Goal: Task Accomplishment & Management: Use online tool/utility

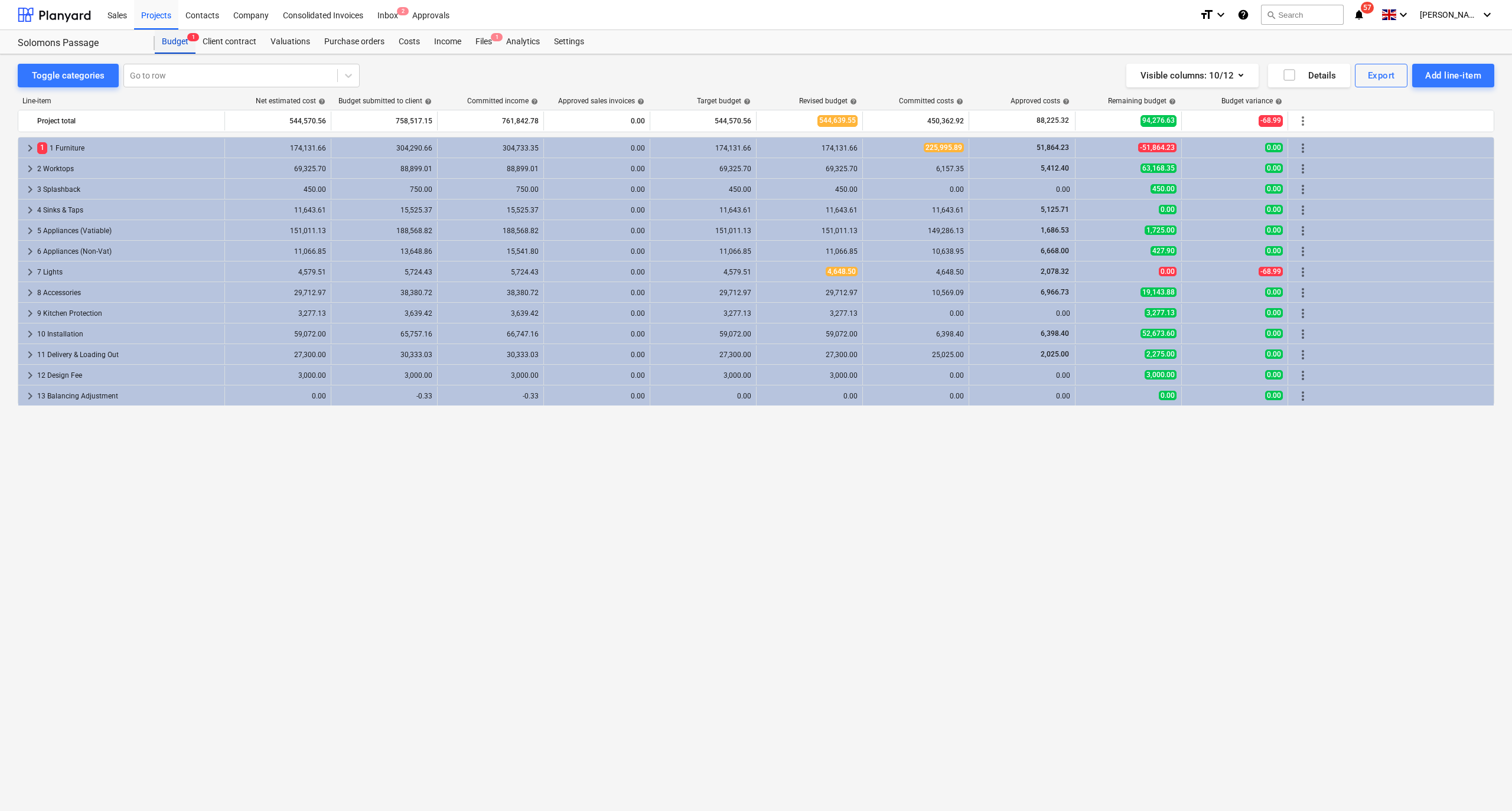
click at [170, 44] on div "Budget 1" at bounding box center [175, 42] width 41 height 24
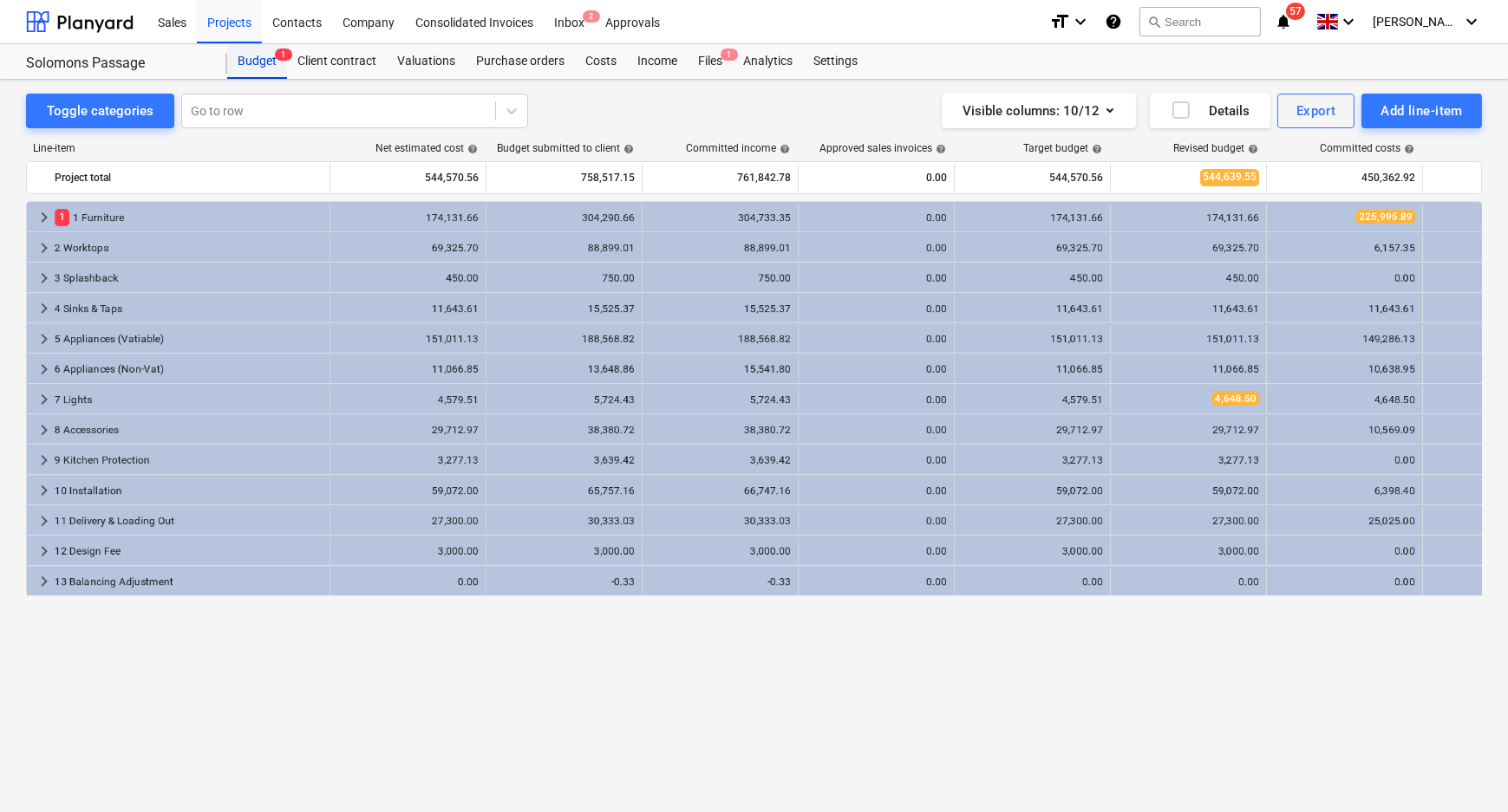
click at [266, 56] on div "Budget 1" at bounding box center [257, 62] width 60 height 35
click at [232, 28] on div "Projects" at bounding box center [229, 21] width 65 height 44
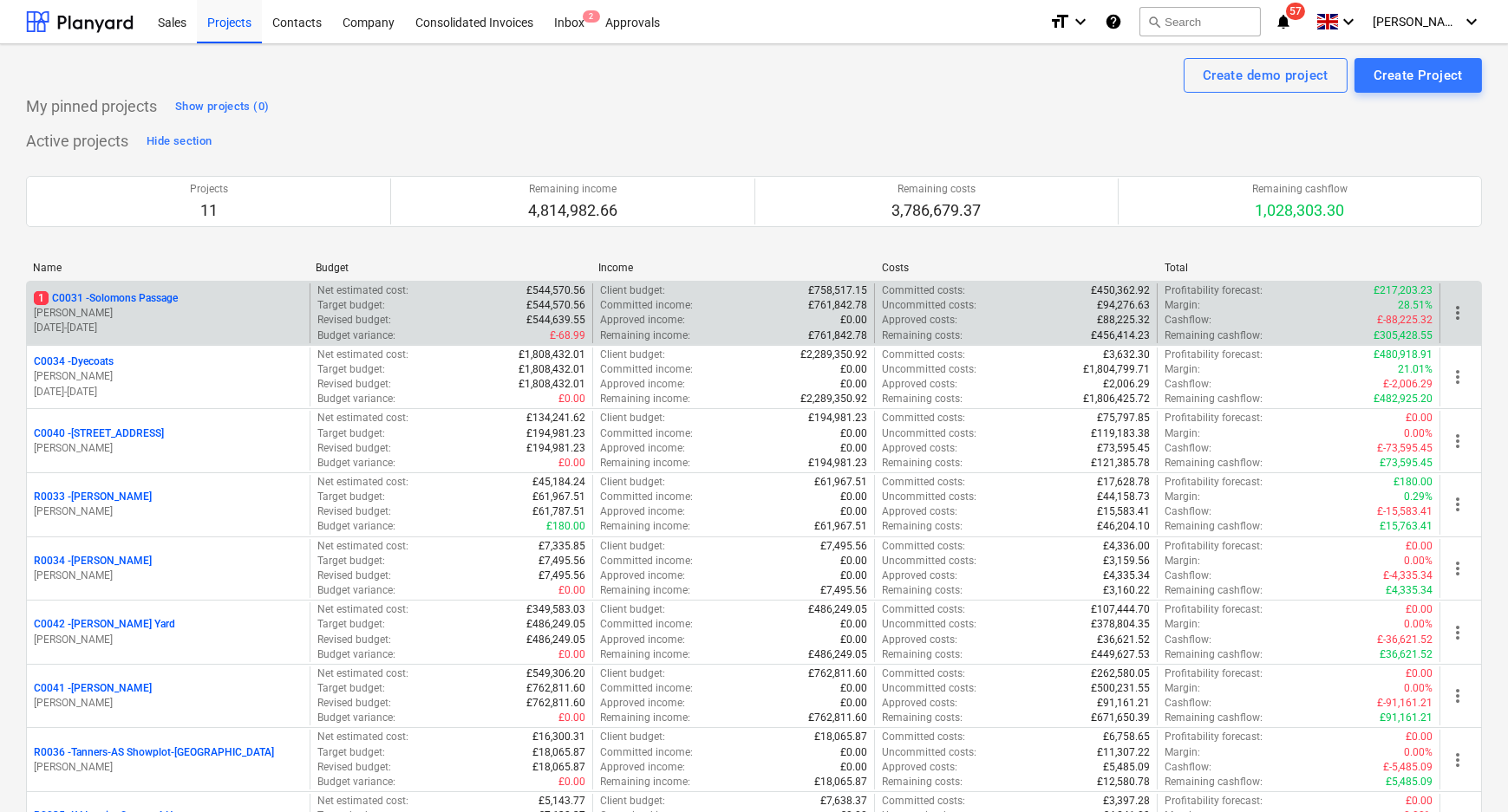
scroll to position [309, 0]
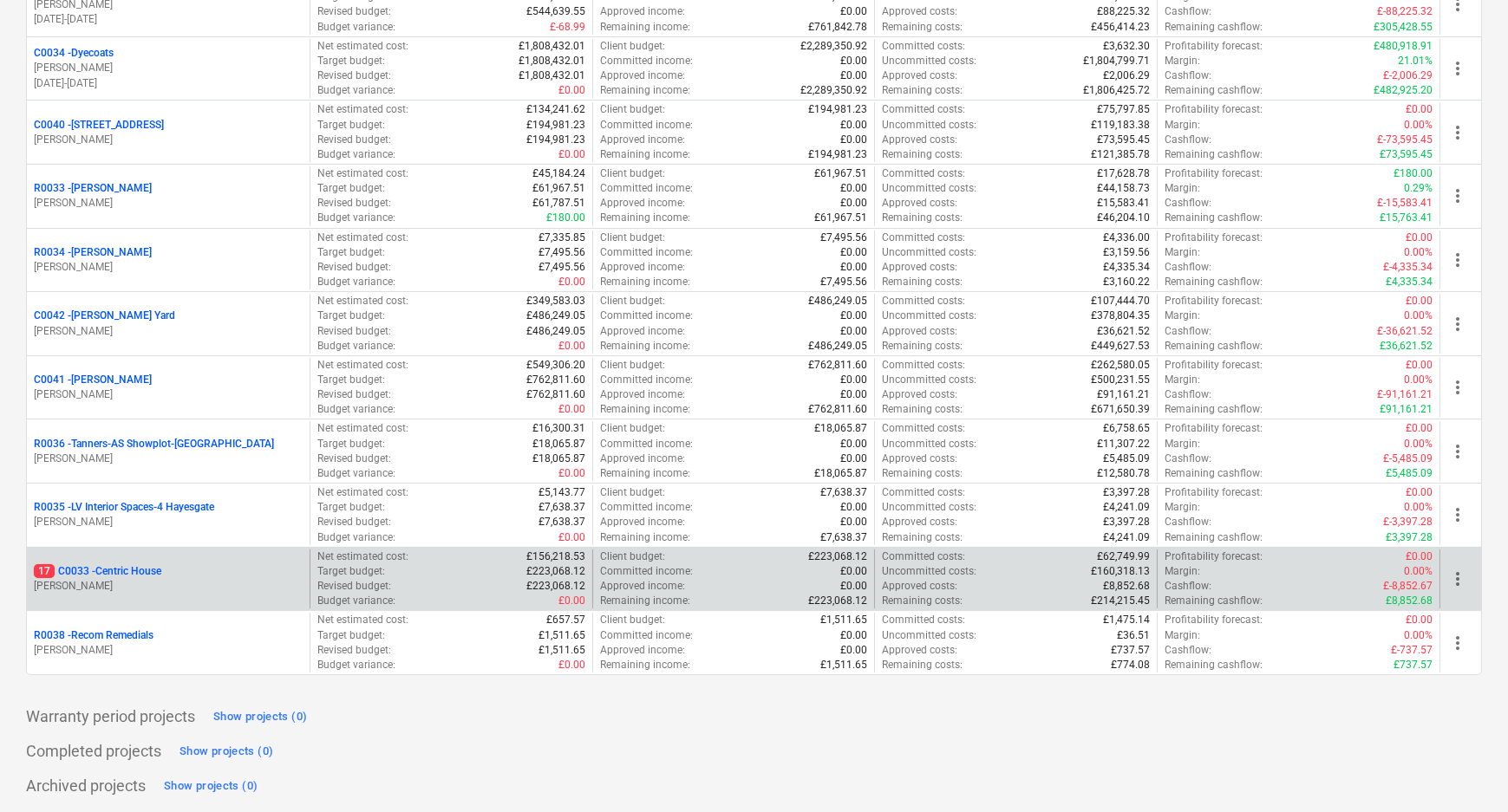
click at [108, 572] on p "17 C0033 - Centric House" at bounding box center [98, 571] width 127 height 15
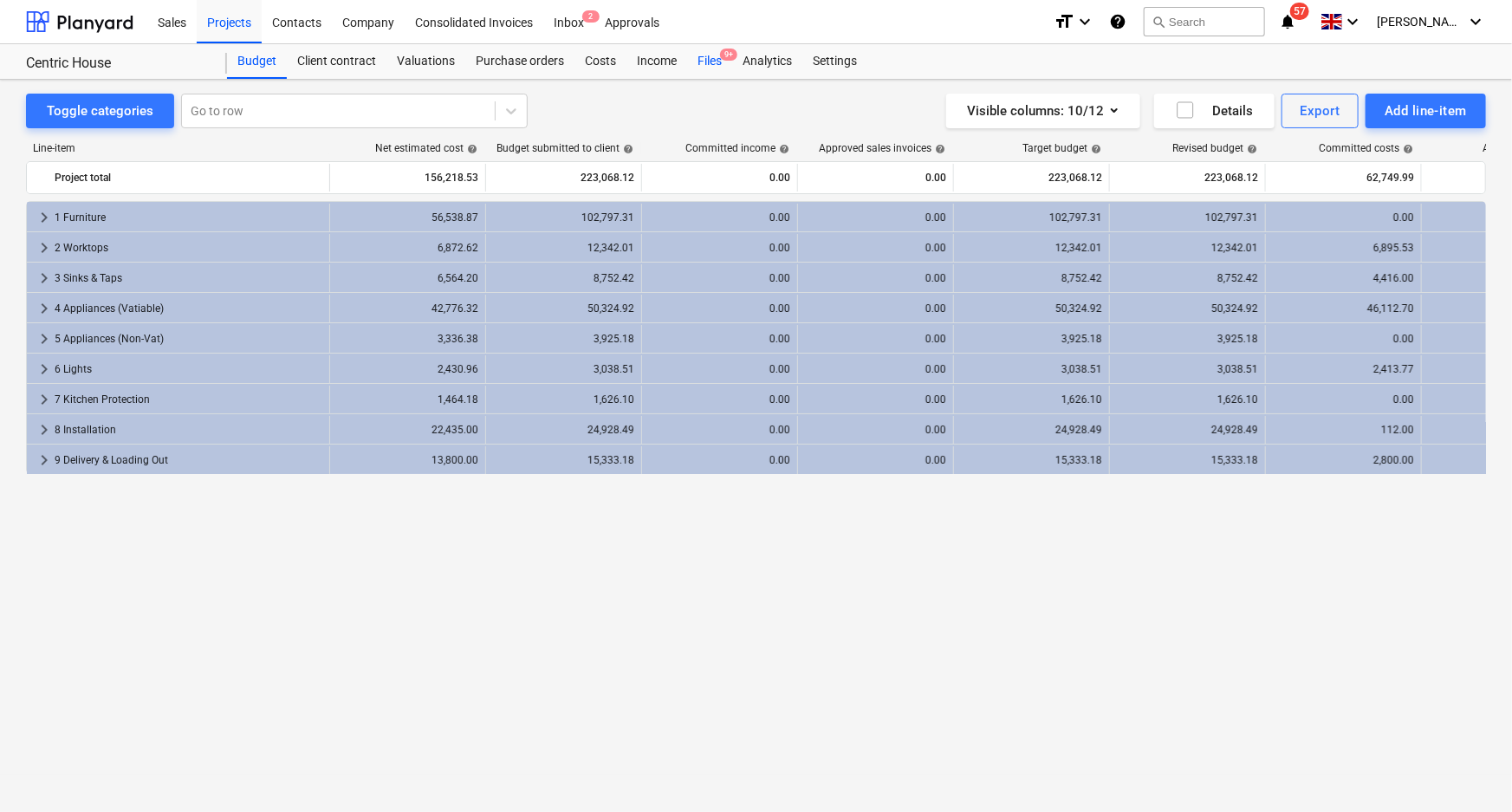
click at [706, 52] on div "Files 9+" at bounding box center [710, 62] width 45 height 35
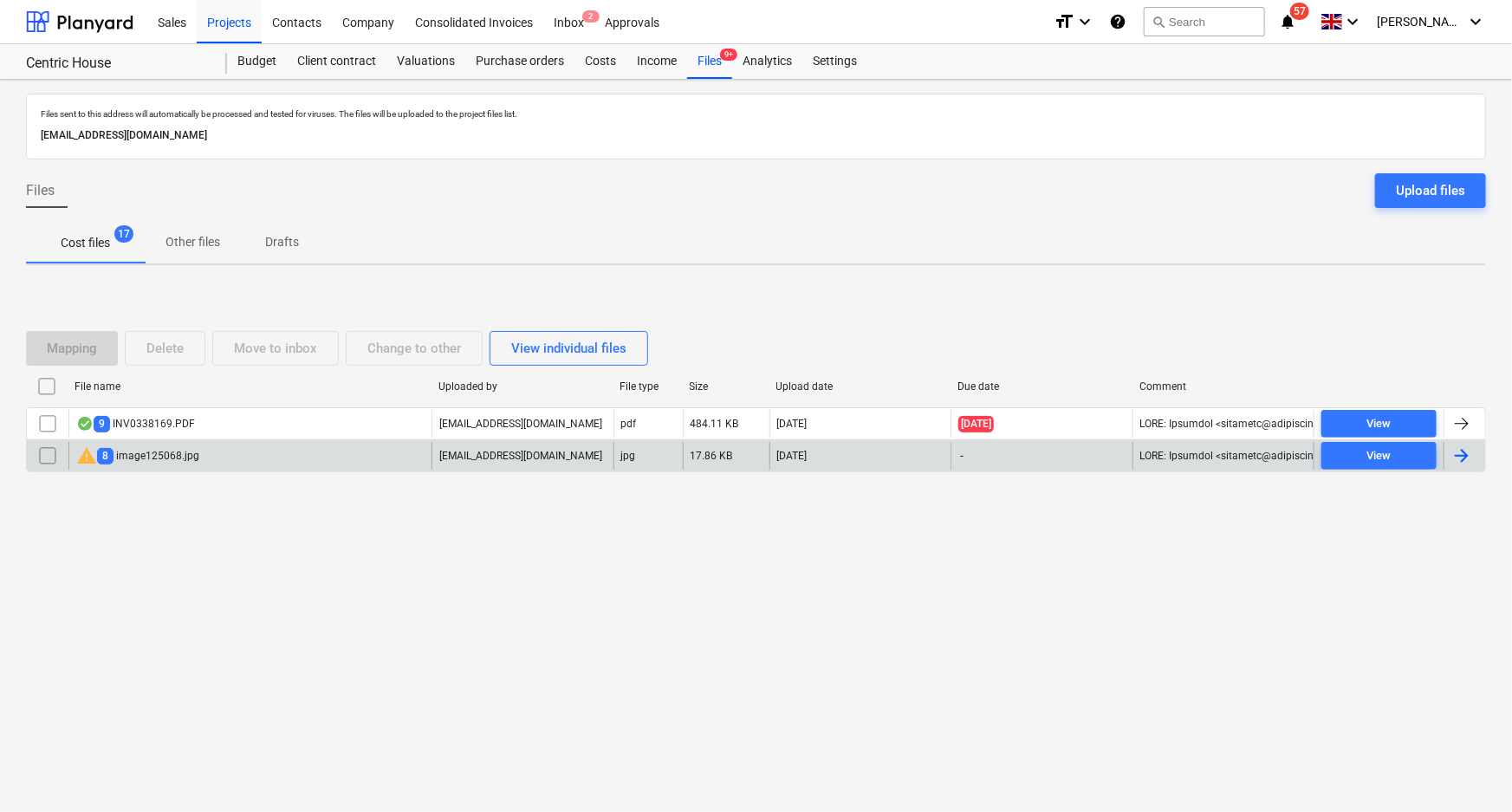
click at [242, 464] on div "warning 8 image125068.jpg" at bounding box center [250, 456] width 363 height 28
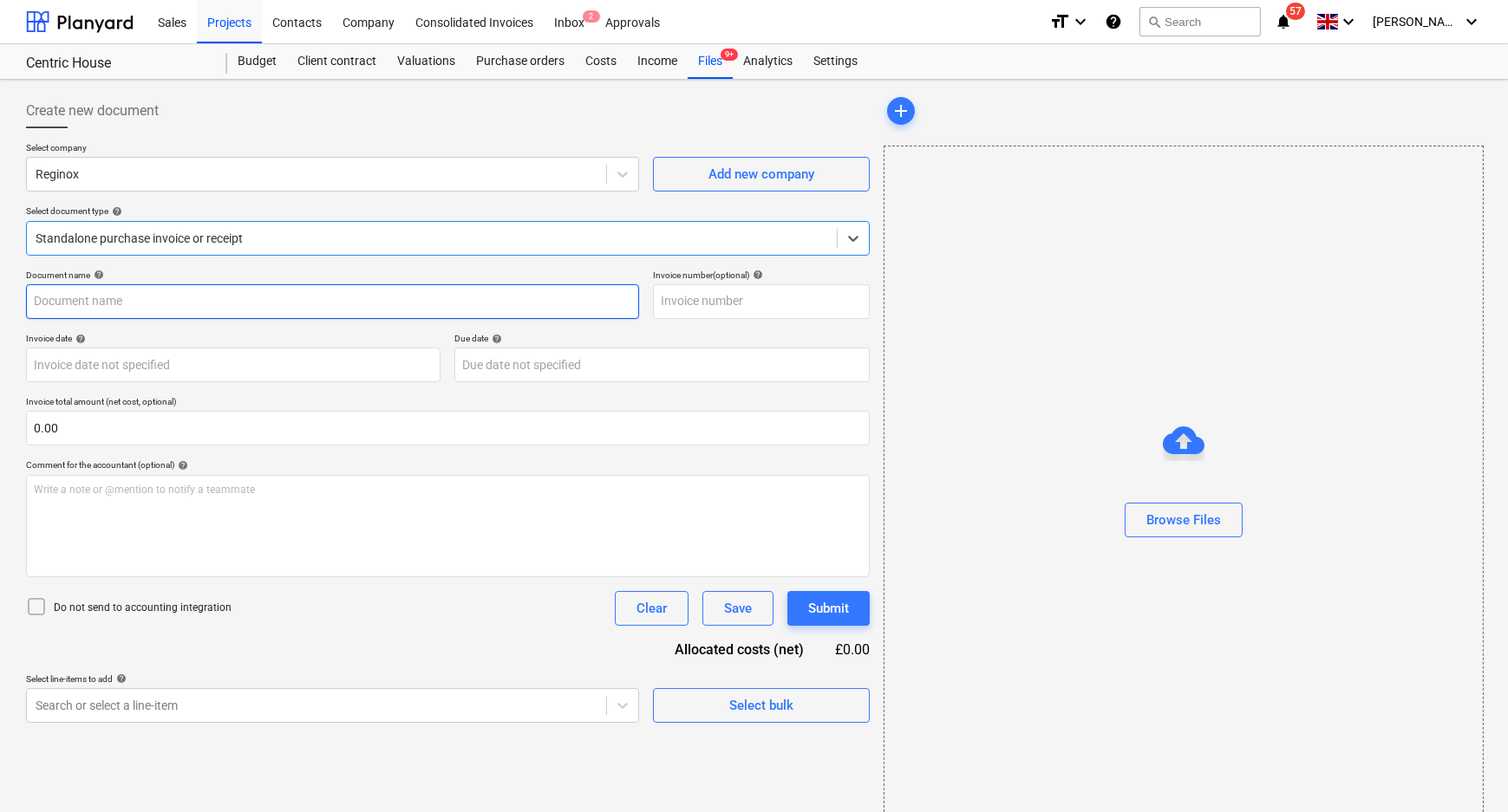
type input "S-INV292822"
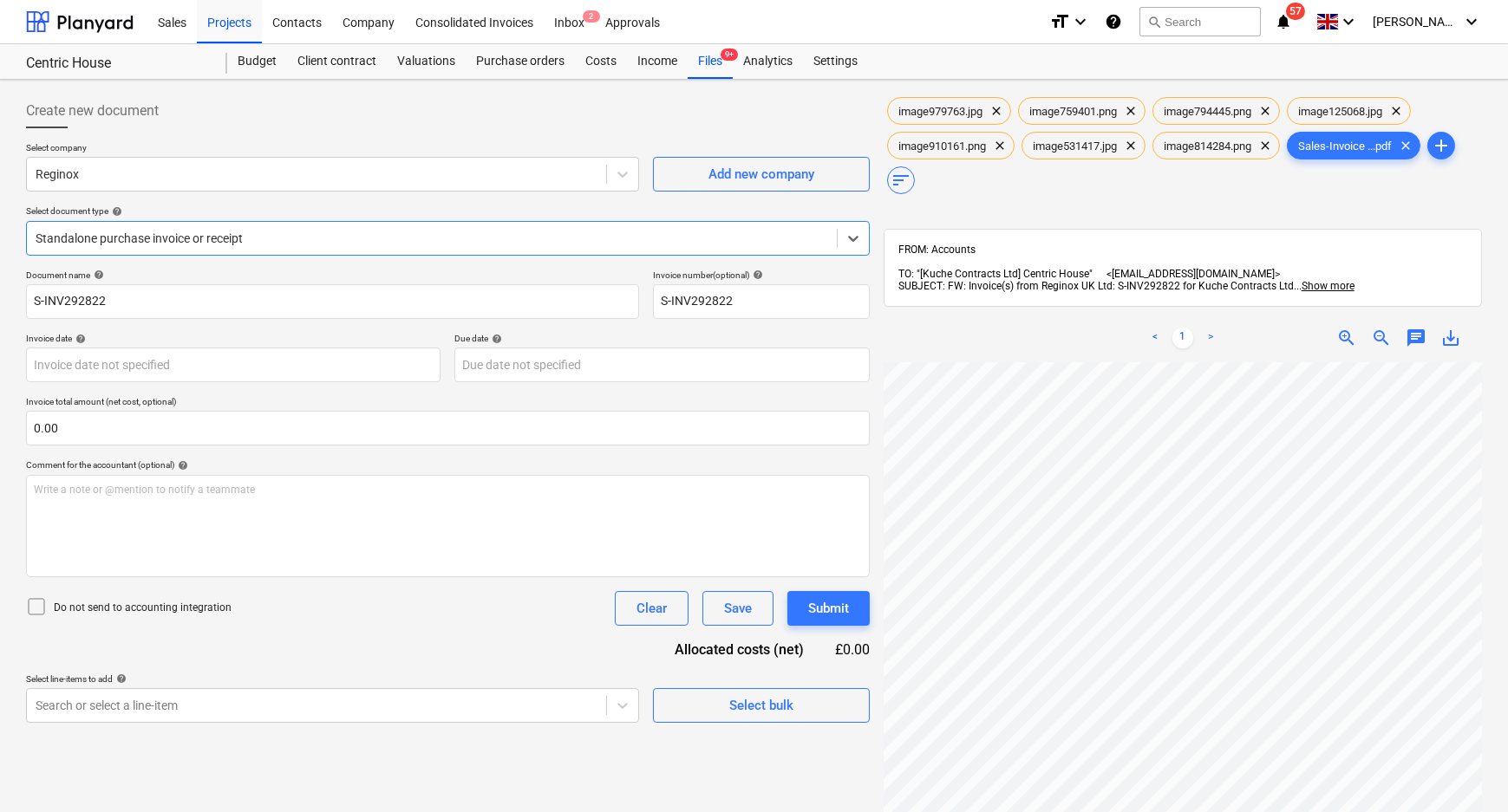
click at [454, 240] on div at bounding box center [432, 238] width 792 height 17
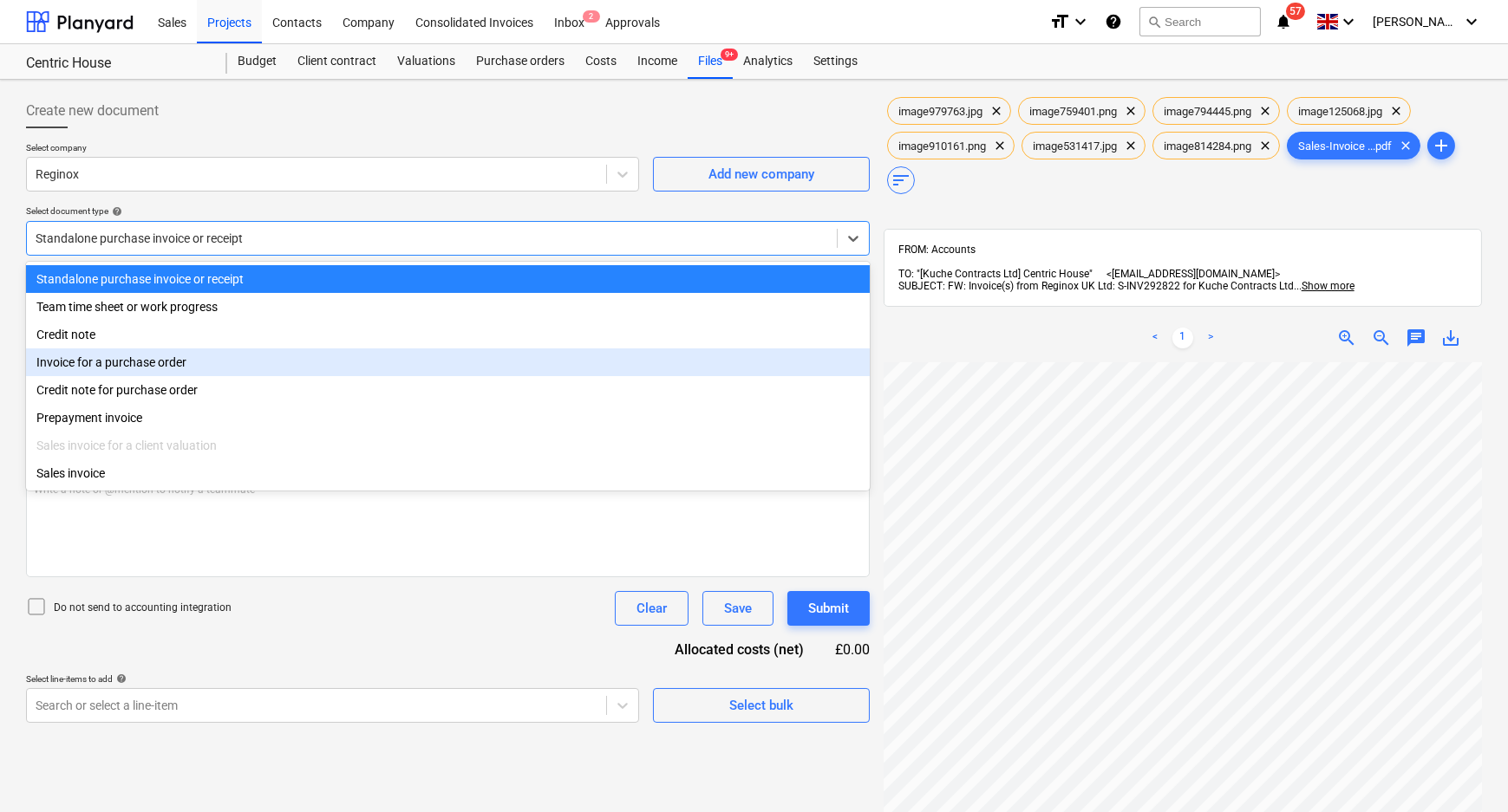
click at [316, 366] on div "Invoice for a purchase order" at bounding box center [448, 362] width 844 height 28
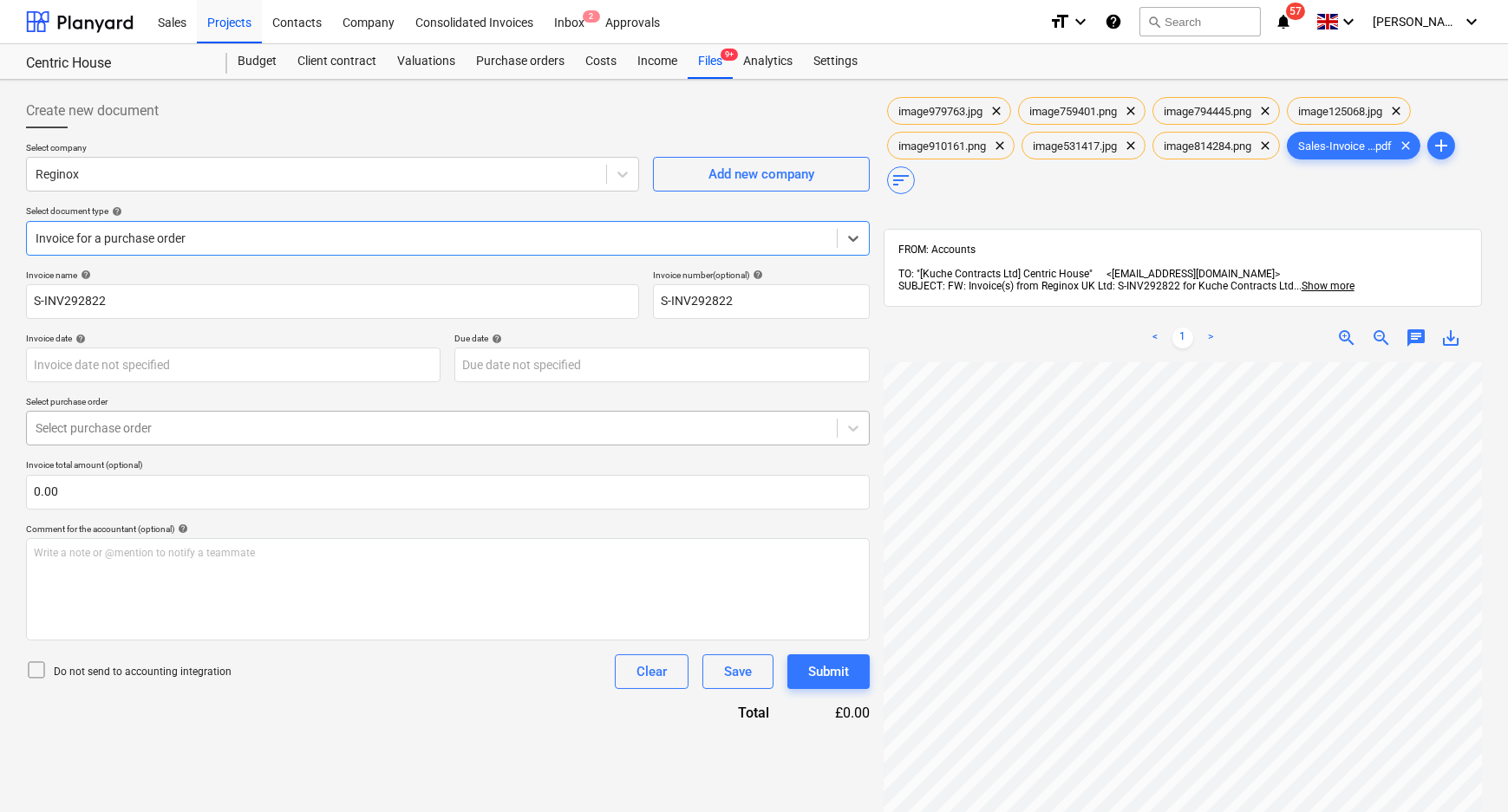
click at [217, 436] on div at bounding box center [432, 428] width 792 height 17
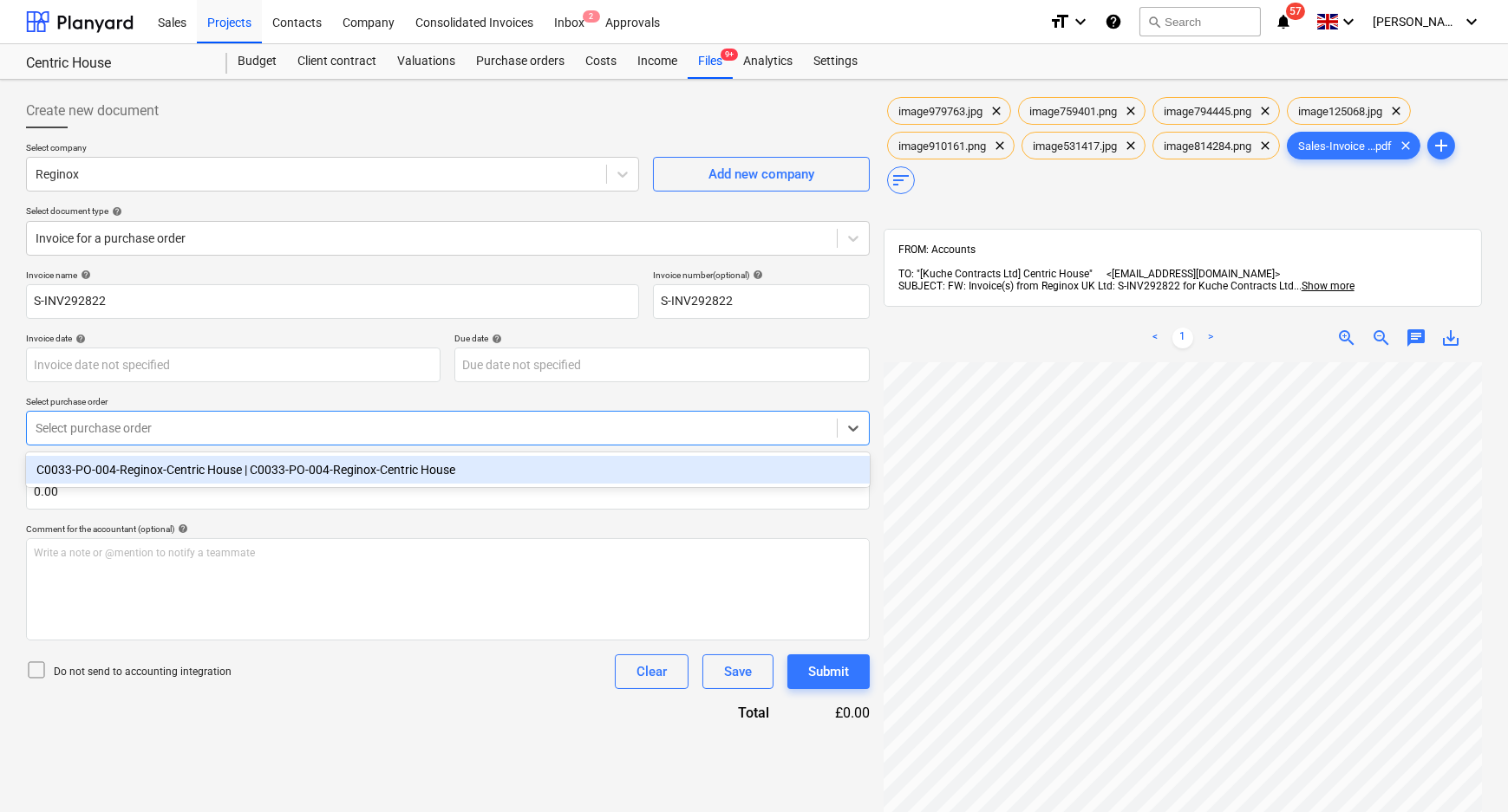
click at [197, 471] on div "C0033-PO-004-Reginox-Centric House | C0033-PO-004-Reginox-Centric House" at bounding box center [448, 470] width 844 height 28
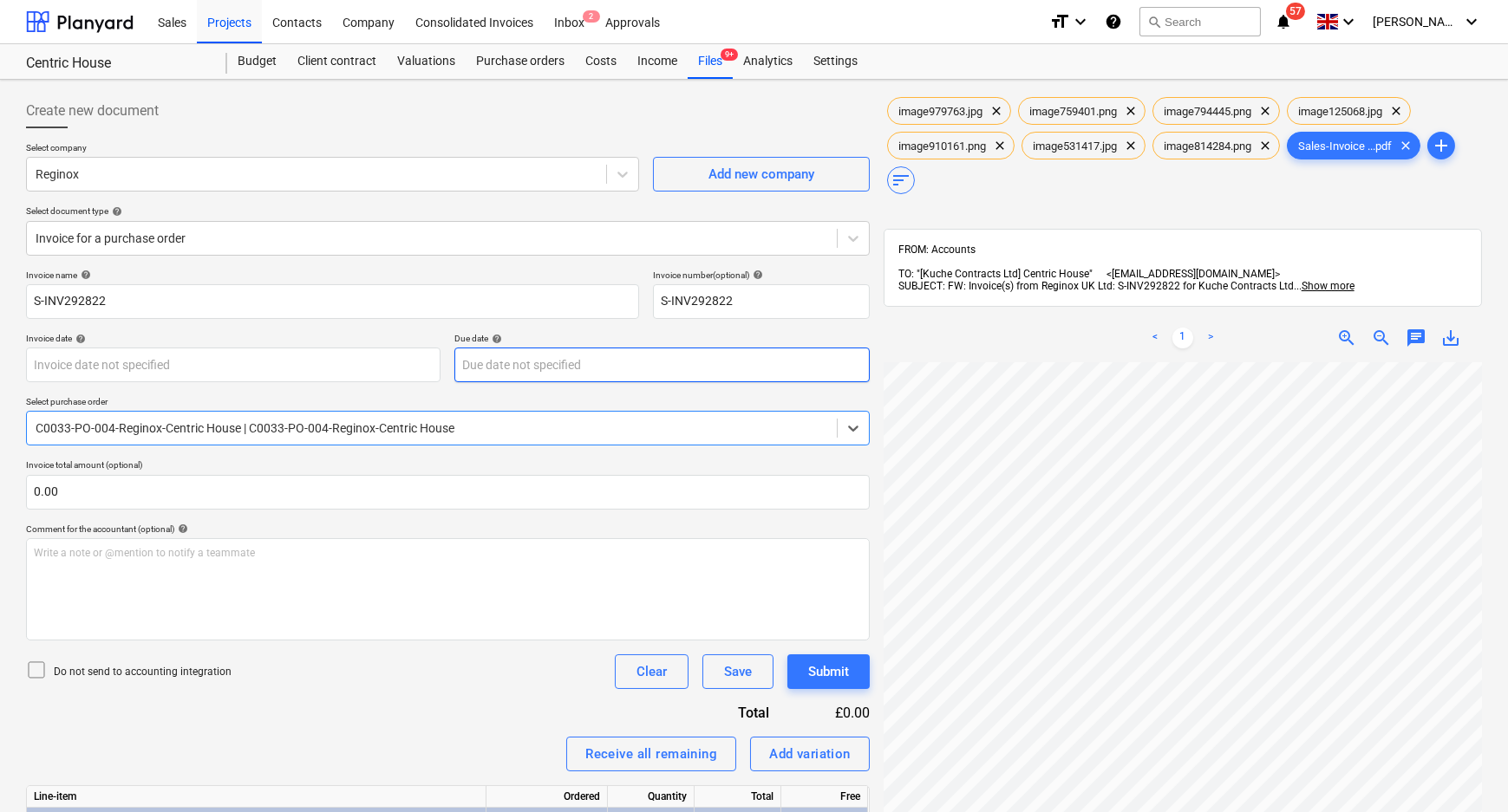
click at [571, 369] on body "Sales Projects Contacts Company Consolidated Invoices Inbox 2 Approvals format_…" at bounding box center [754, 406] width 1508 height 812
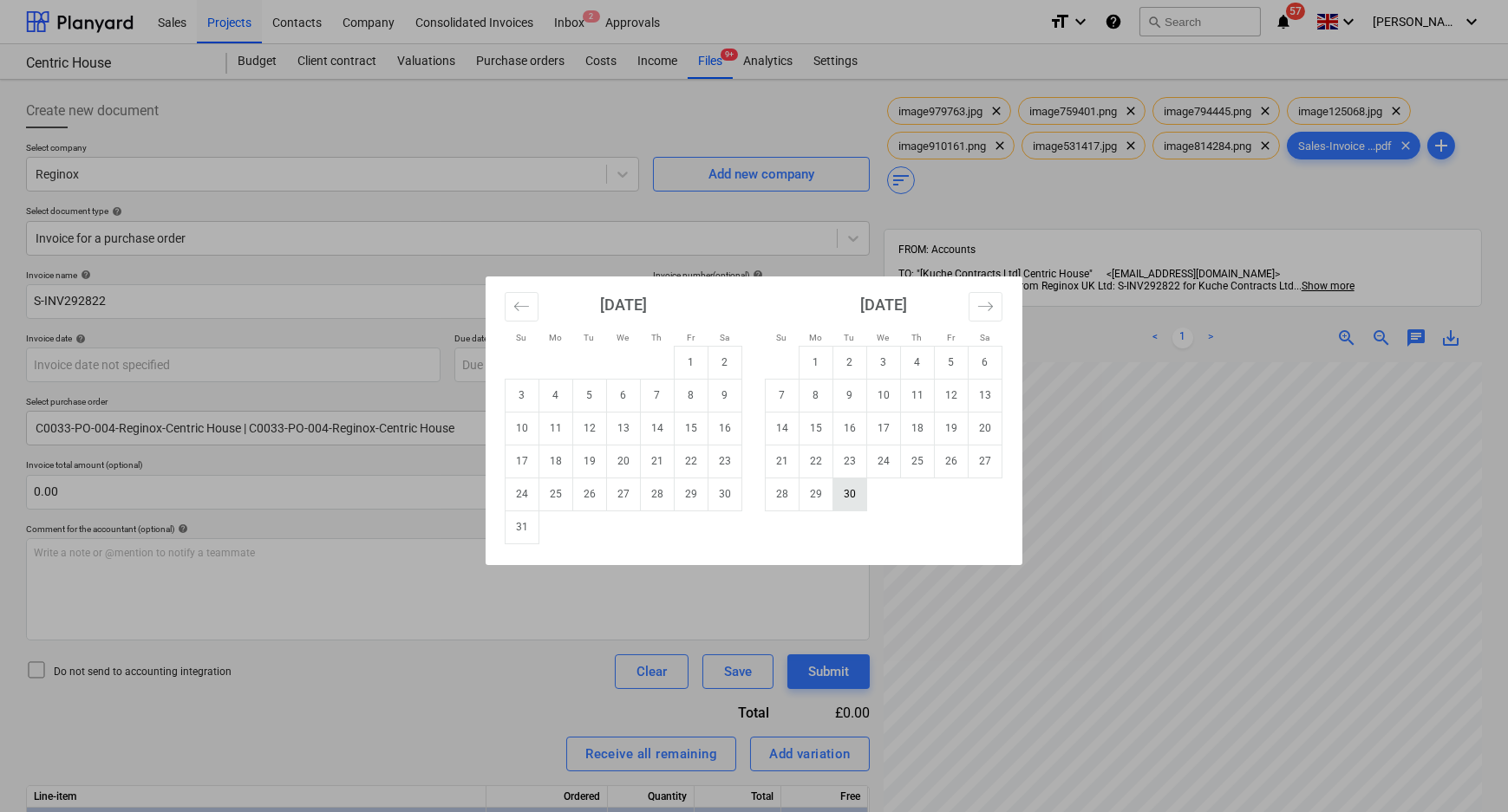
click at [857, 500] on td "30" at bounding box center [850, 494] width 34 height 33
type input "[DATE]"
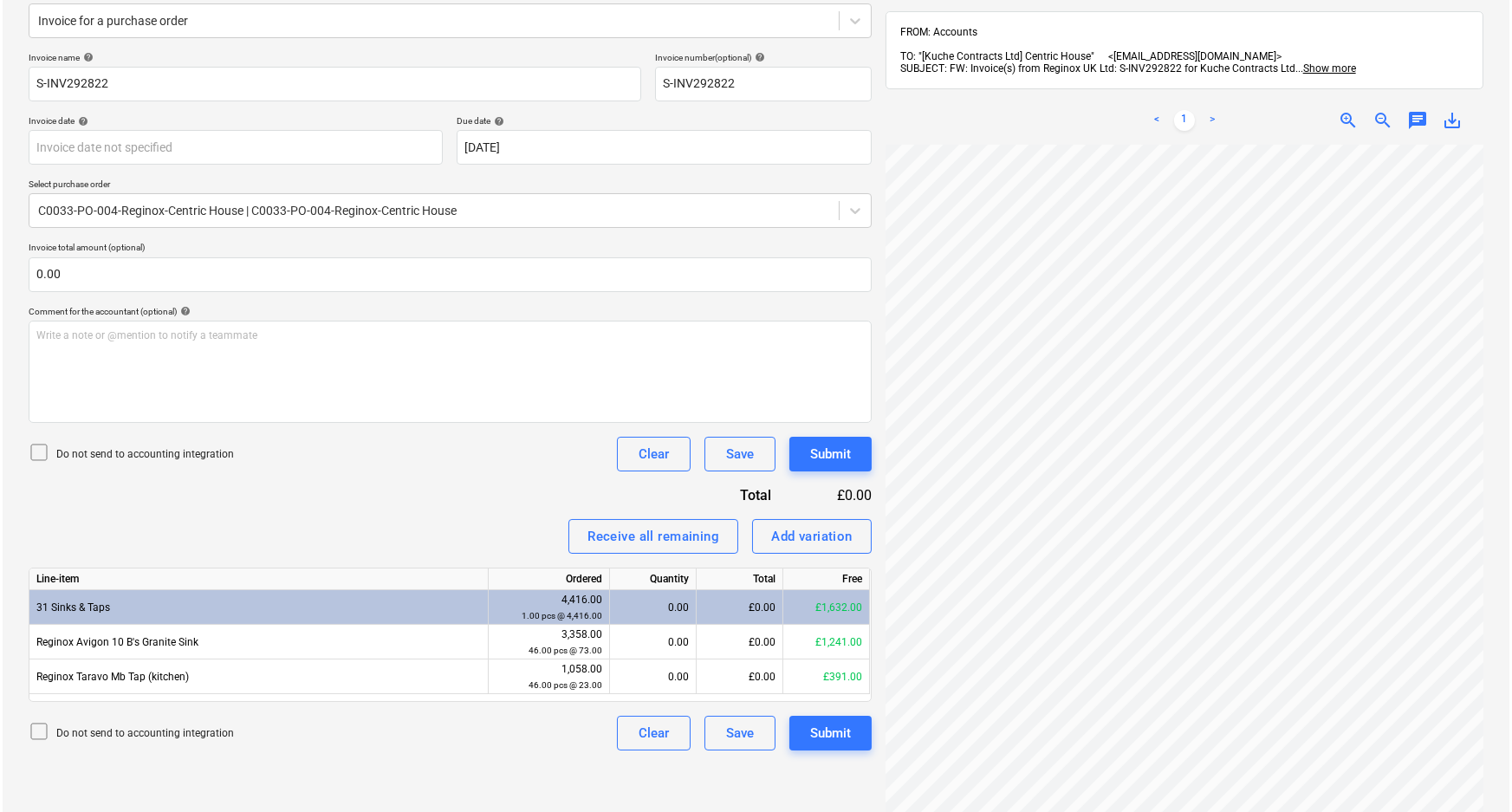
scroll to position [236, 0]
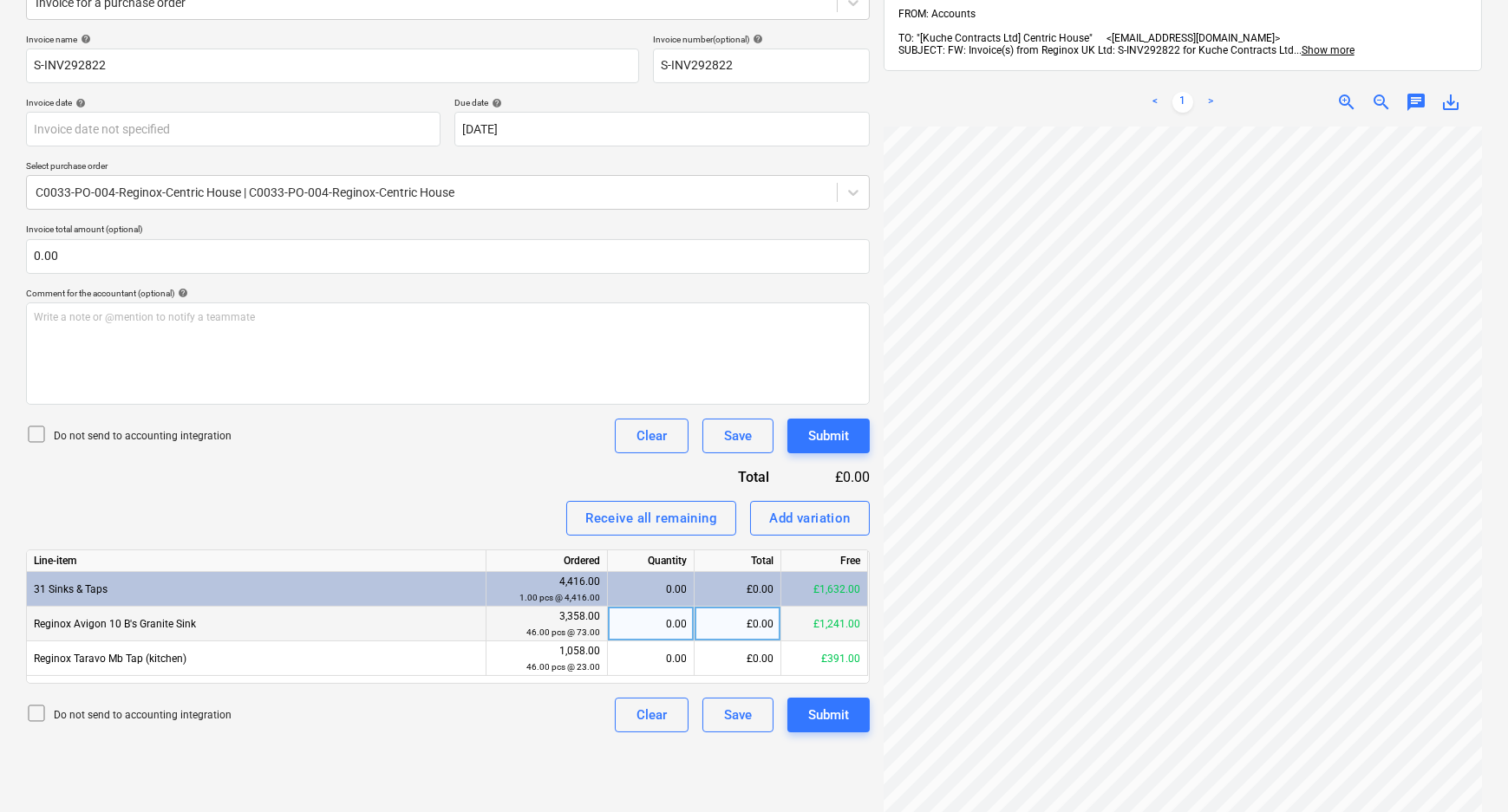
click at [656, 624] on div "0.00" at bounding box center [650, 624] width 72 height 35
type input "7"
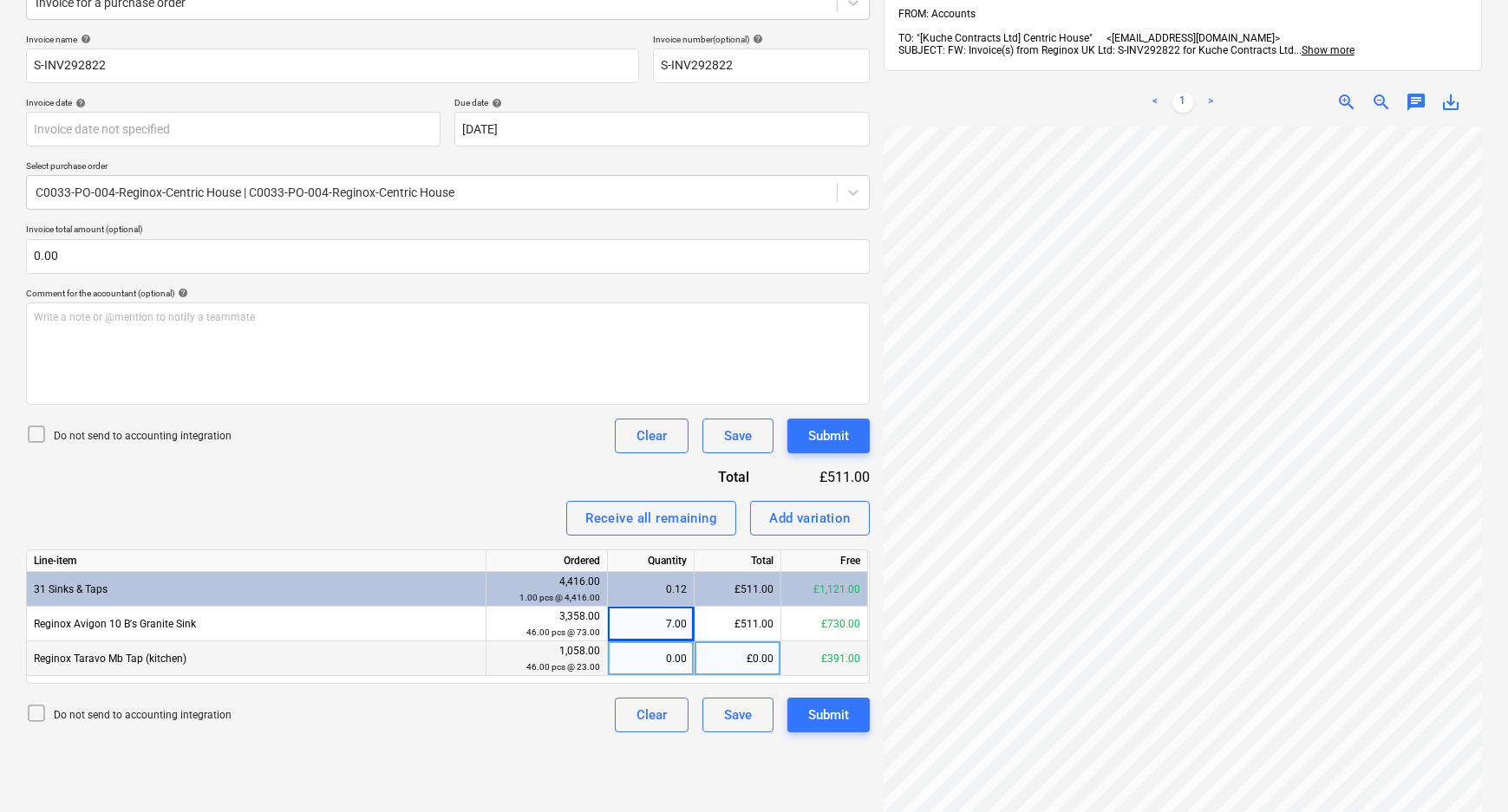
click at [659, 664] on div "0.00" at bounding box center [650, 659] width 72 height 35
type input "7"
click at [476, 715] on div "Do not send to accounting integration Clear Save Submit" at bounding box center [448, 715] width 844 height 35
click at [819, 426] on div "Submit" at bounding box center [828, 436] width 41 height 23
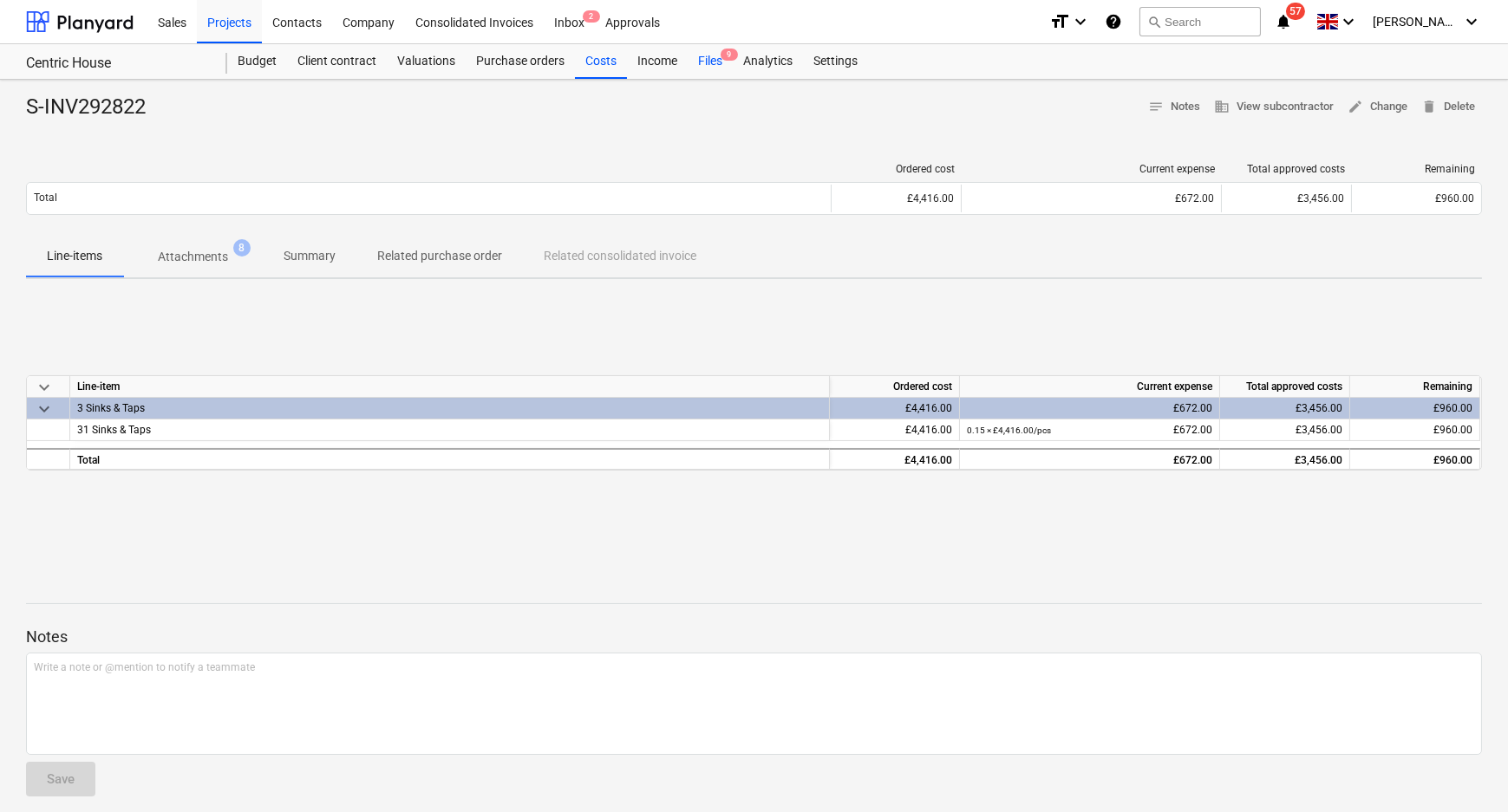
click at [704, 57] on div "Files 9" at bounding box center [710, 62] width 45 height 35
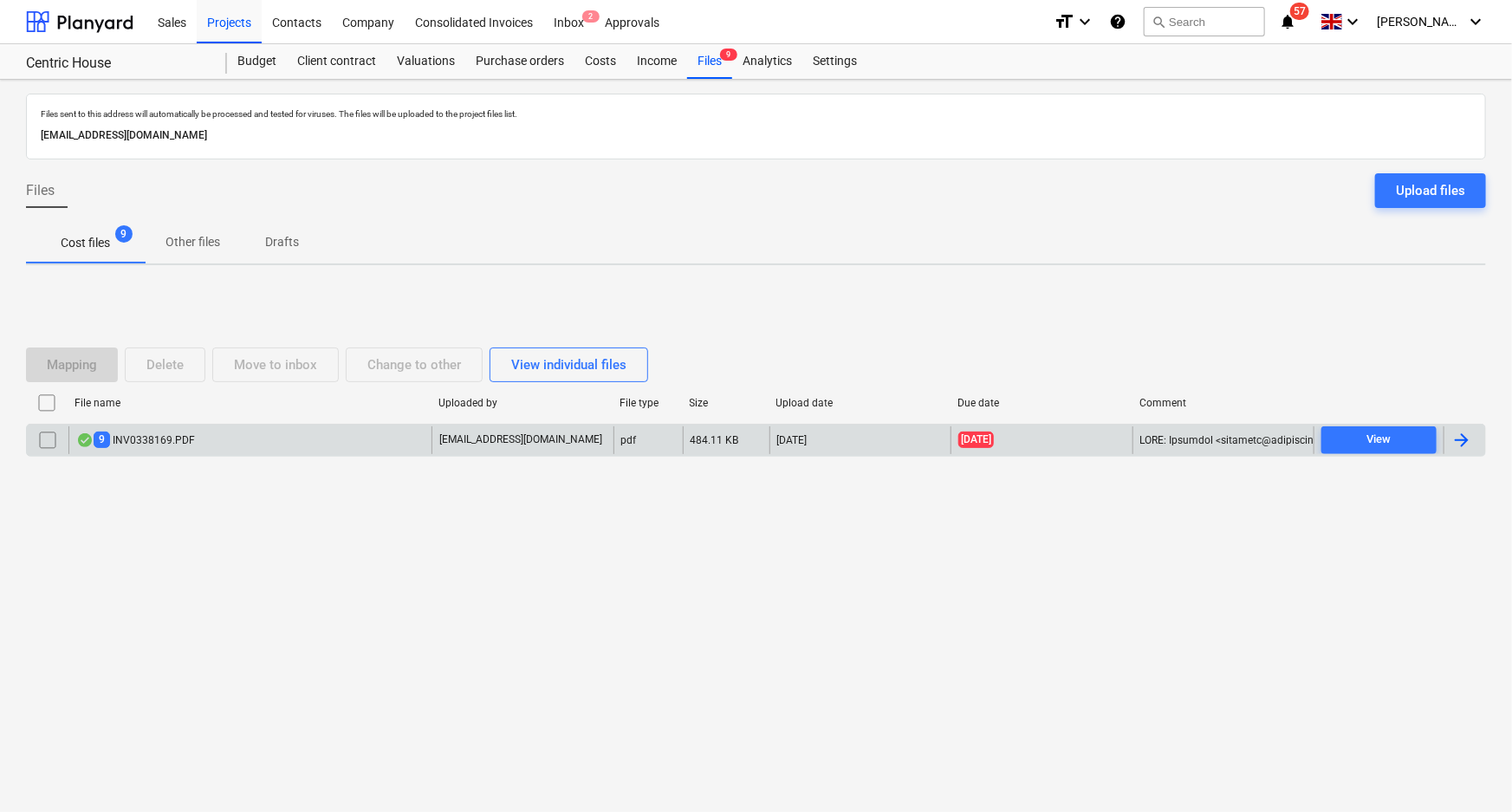
click at [180, 436] on div "9 INV0338169.PDF" at bounding box center [136, 440] width 118 height 17
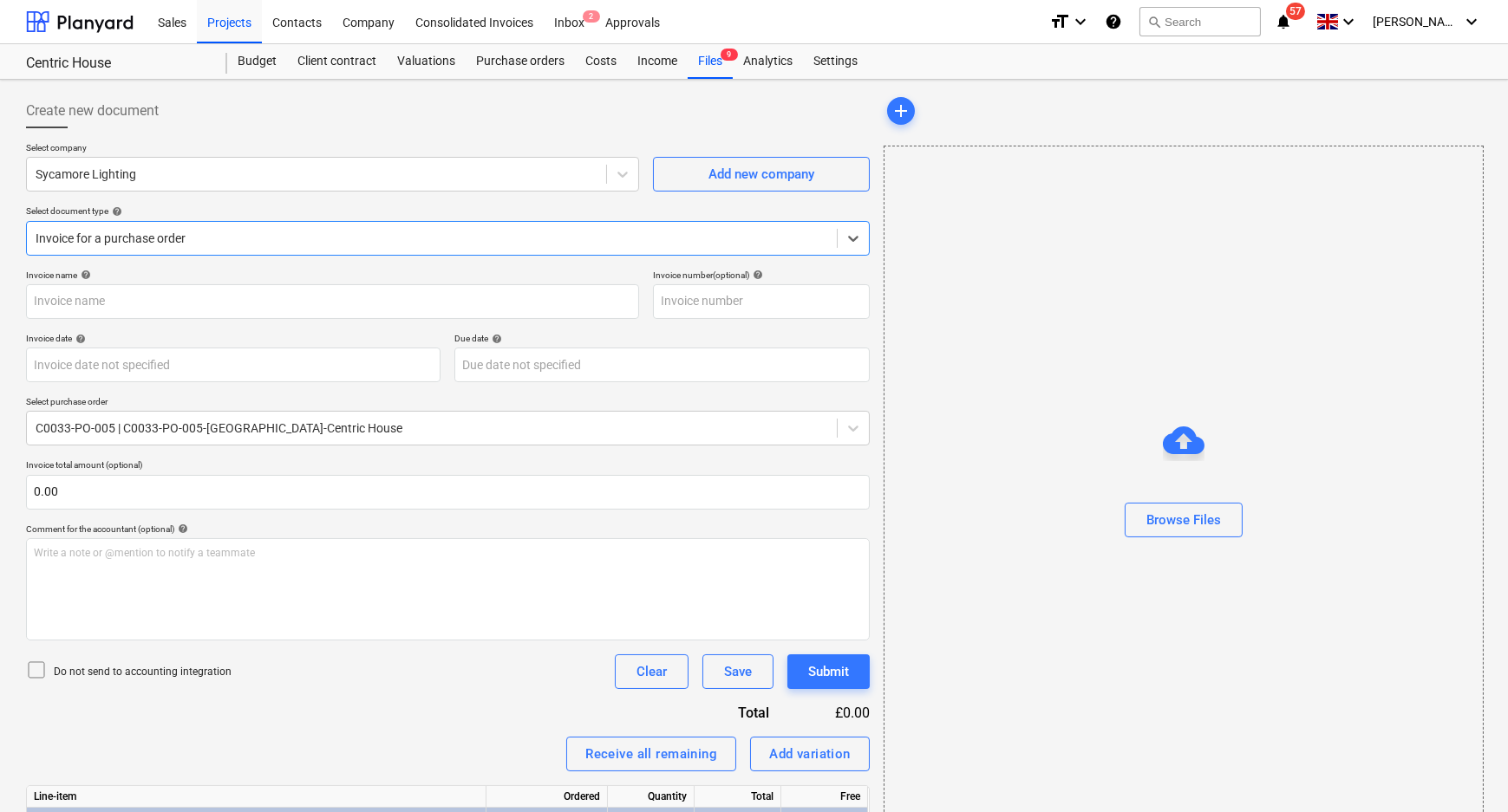
type input "INV0338169"
type input "[DATE]"
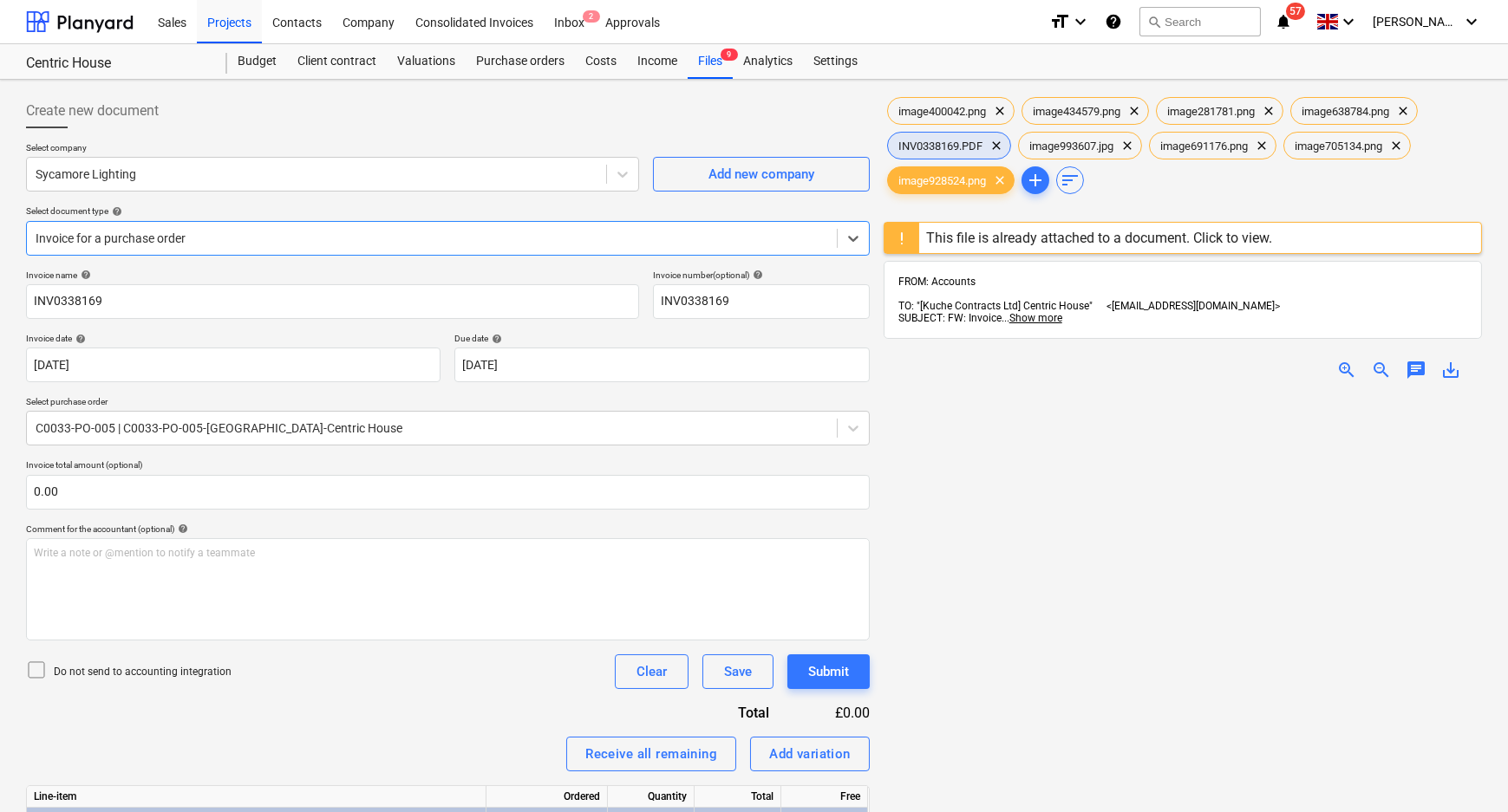
click at [945, 143] on span "INV0338169.PDF" at bounding box center [940, 145] width 105 height 13
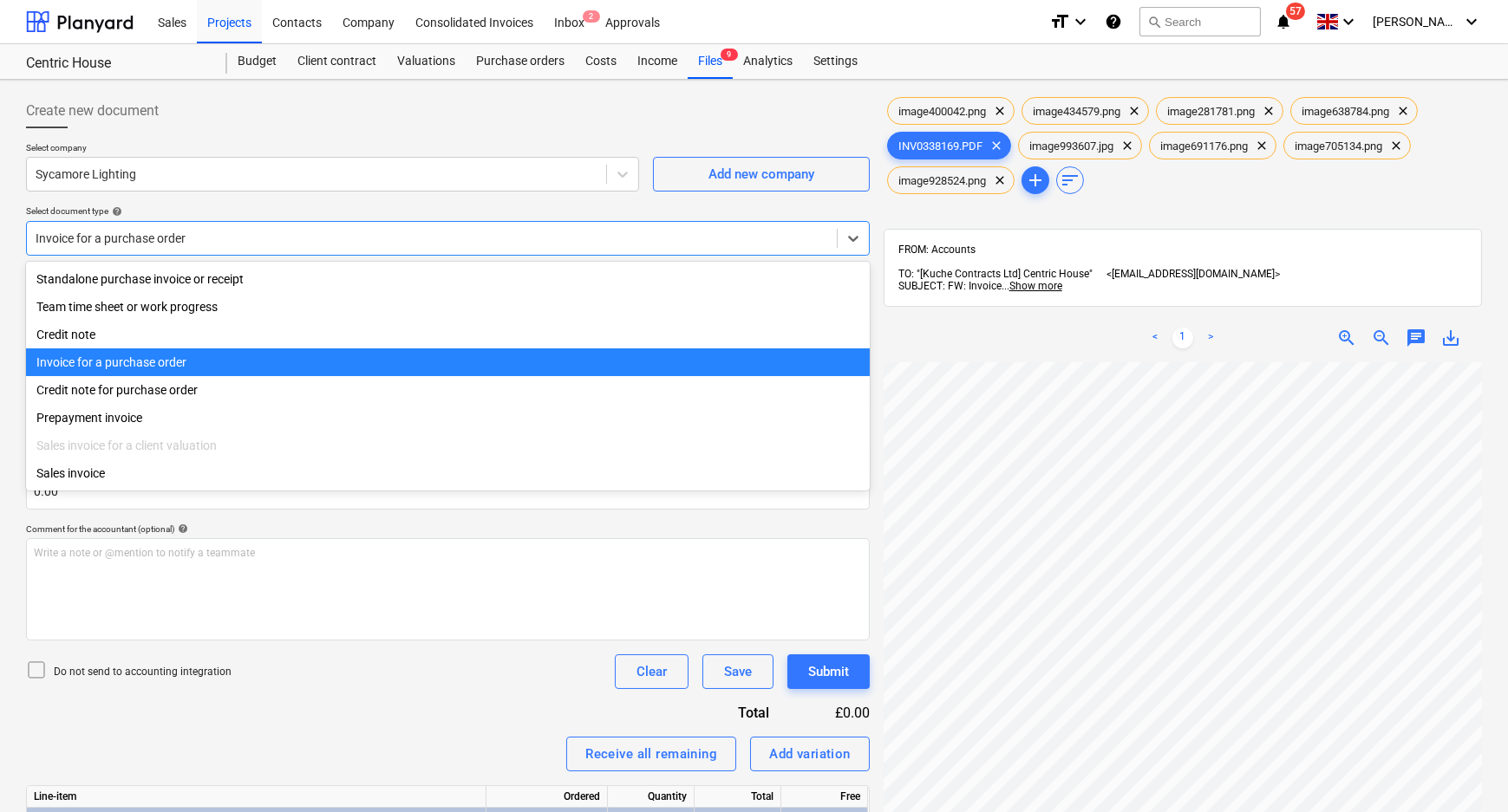
click at [604, 230] on div at bounding box center [432, 238] width 792 height 17
click at [216, 372] on div "Invoice for a purchase order" at bounding box center [448, 362] width 844 height 28
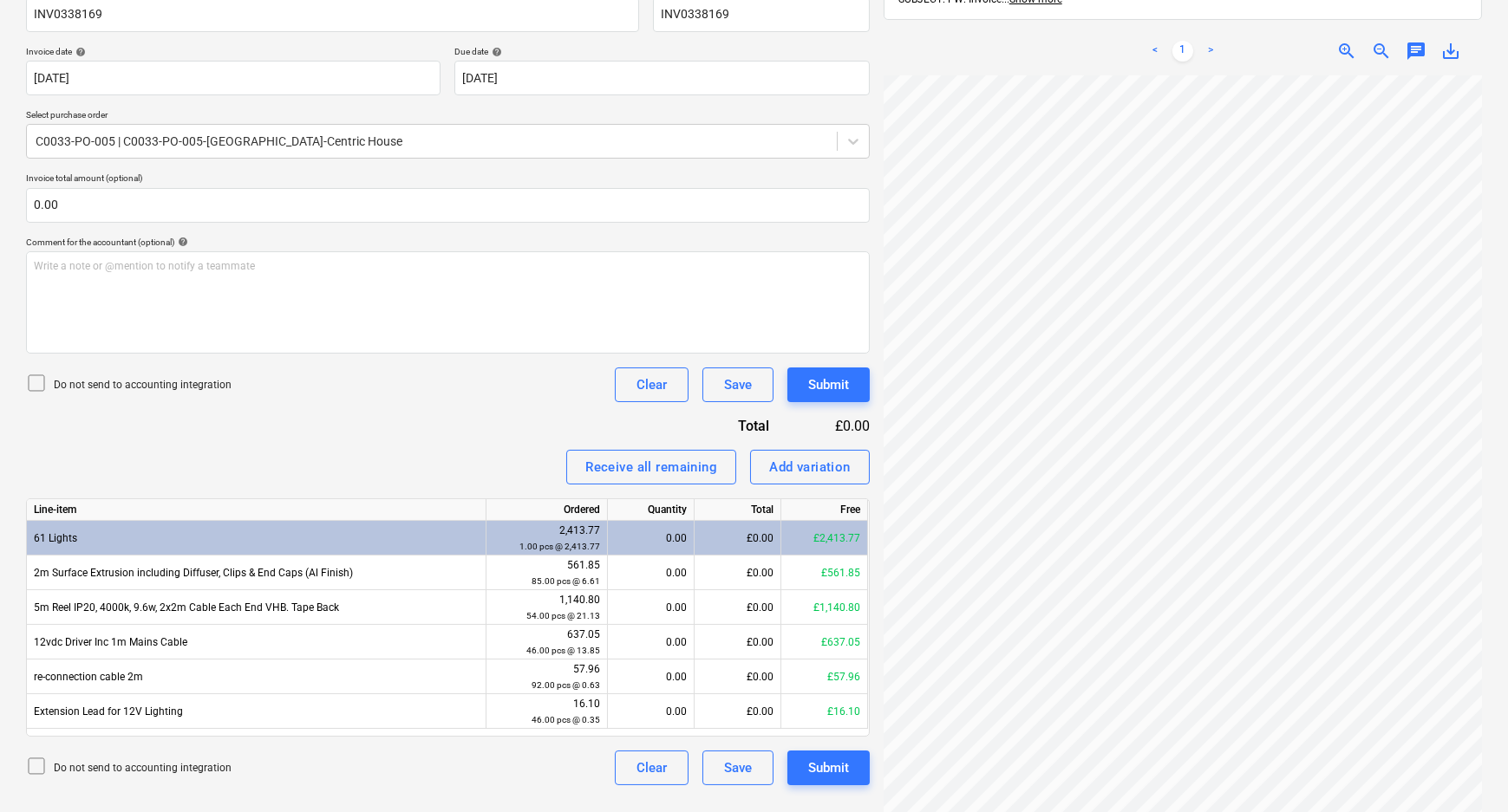
scroll to position [317, 0]
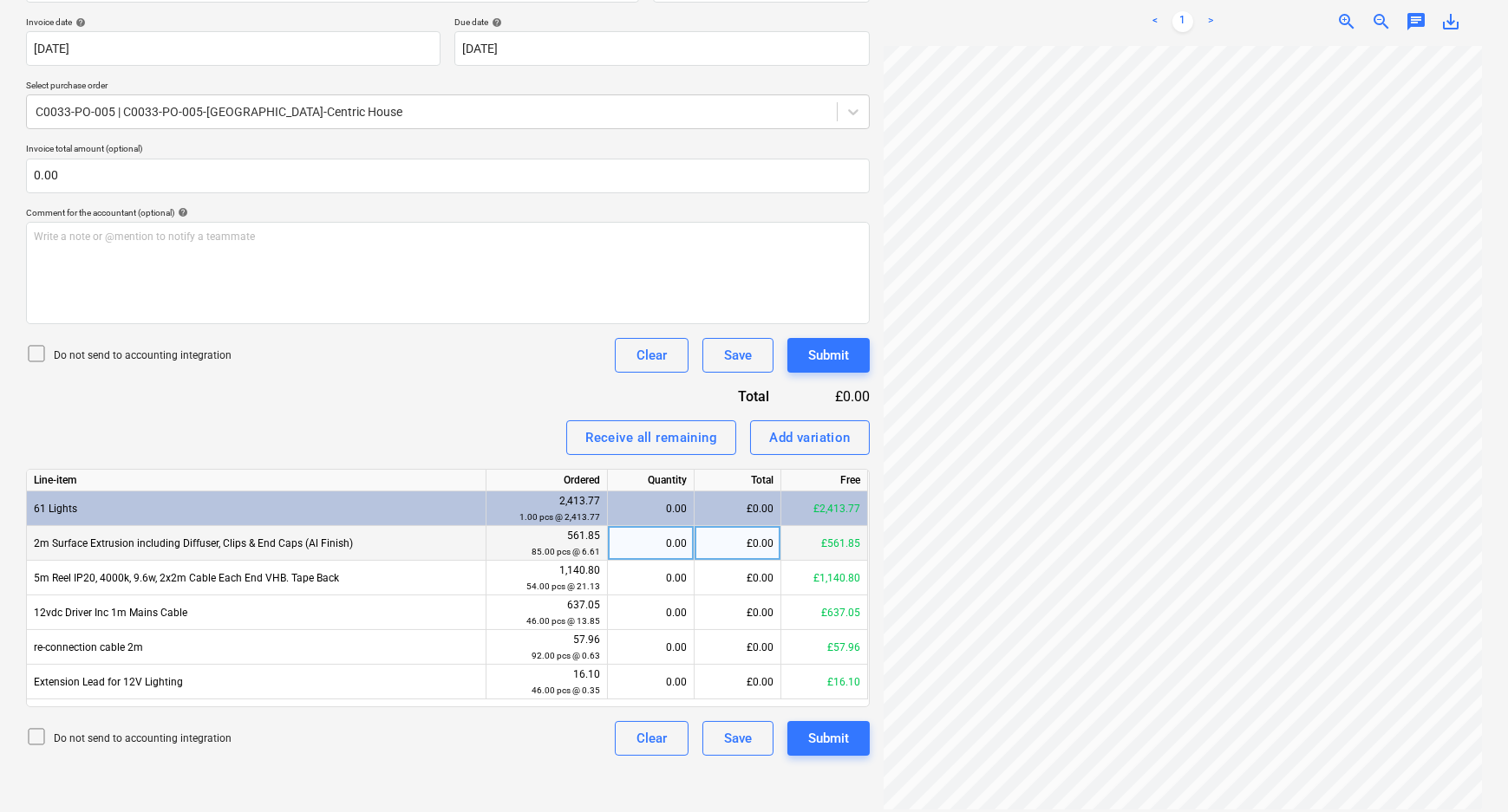
click at [618, 537] on div "0.00" at bounding box center [650, 544] width 72 height 35
type input "20"
click at [467, 765] on div "Create new document Select company Sycamore Lighting Add new company Select doc…" at bounding box center [448, 293] width 858 height 1046
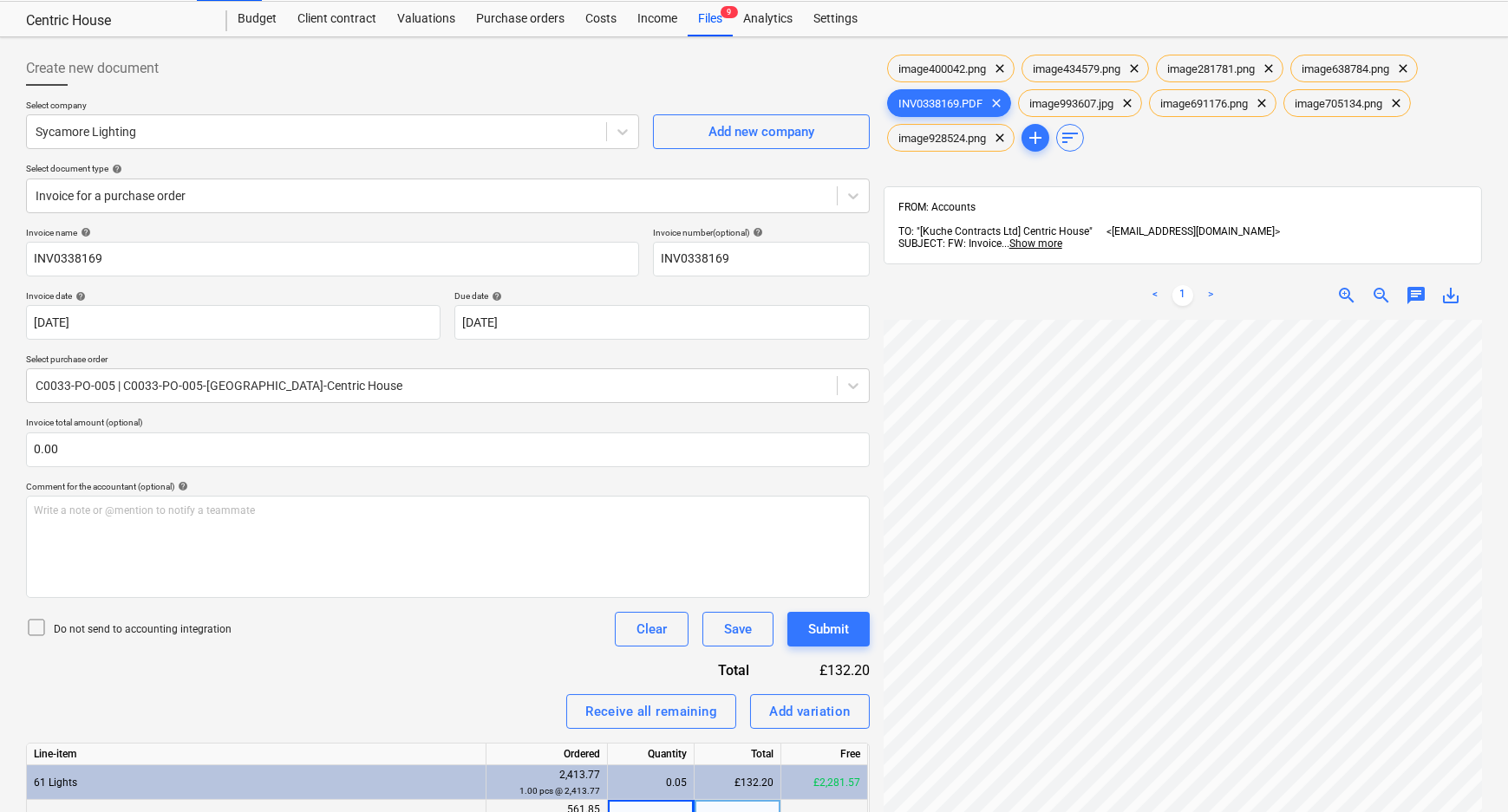
scroll to position [1, 0]
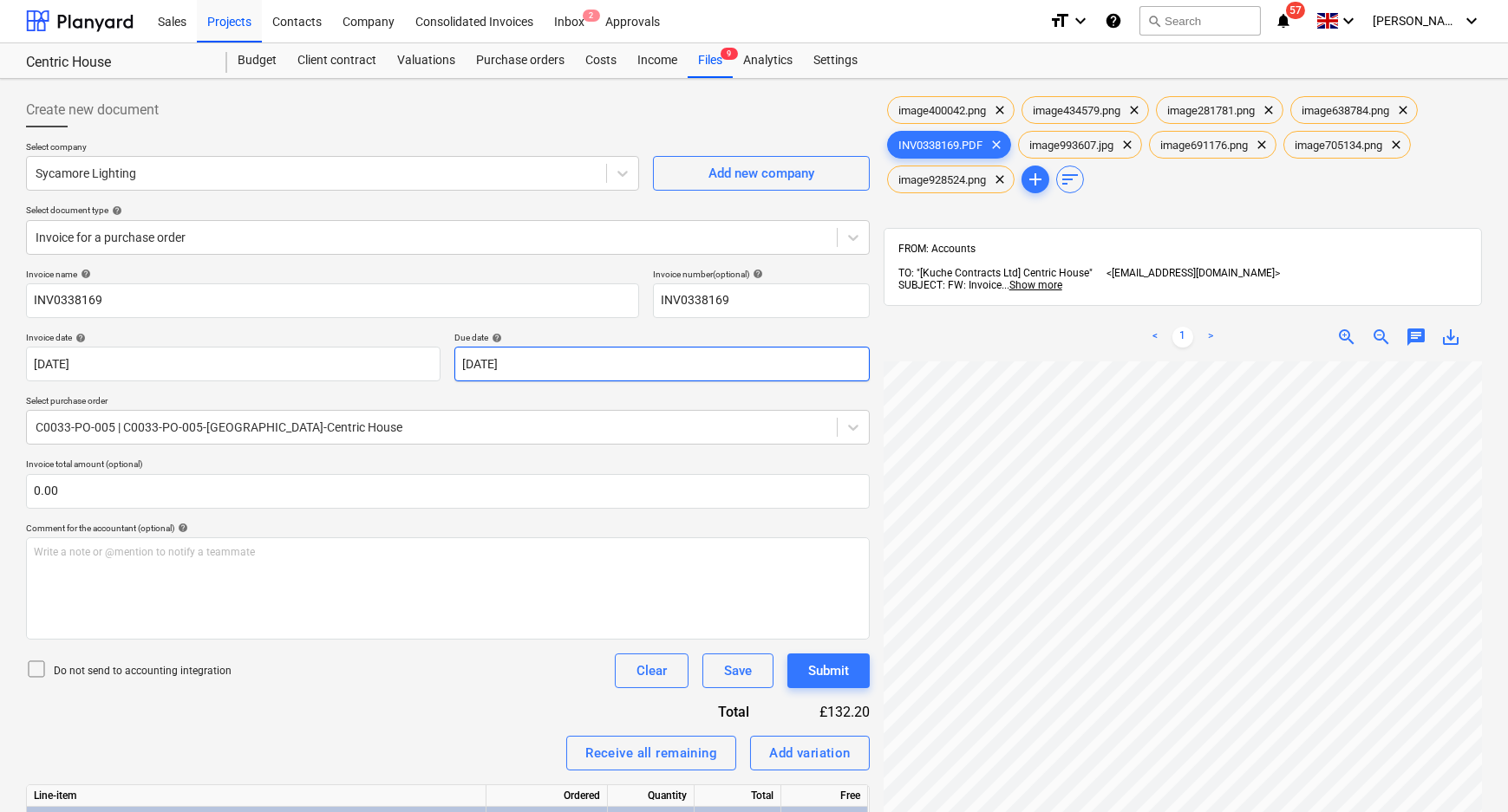
click at [698, 360] on body "Sales Projects Contacts Company Consolidated Invoices Inbox 2 Approvals format_…" at bounding box center [754, 405] width 1508 height 812
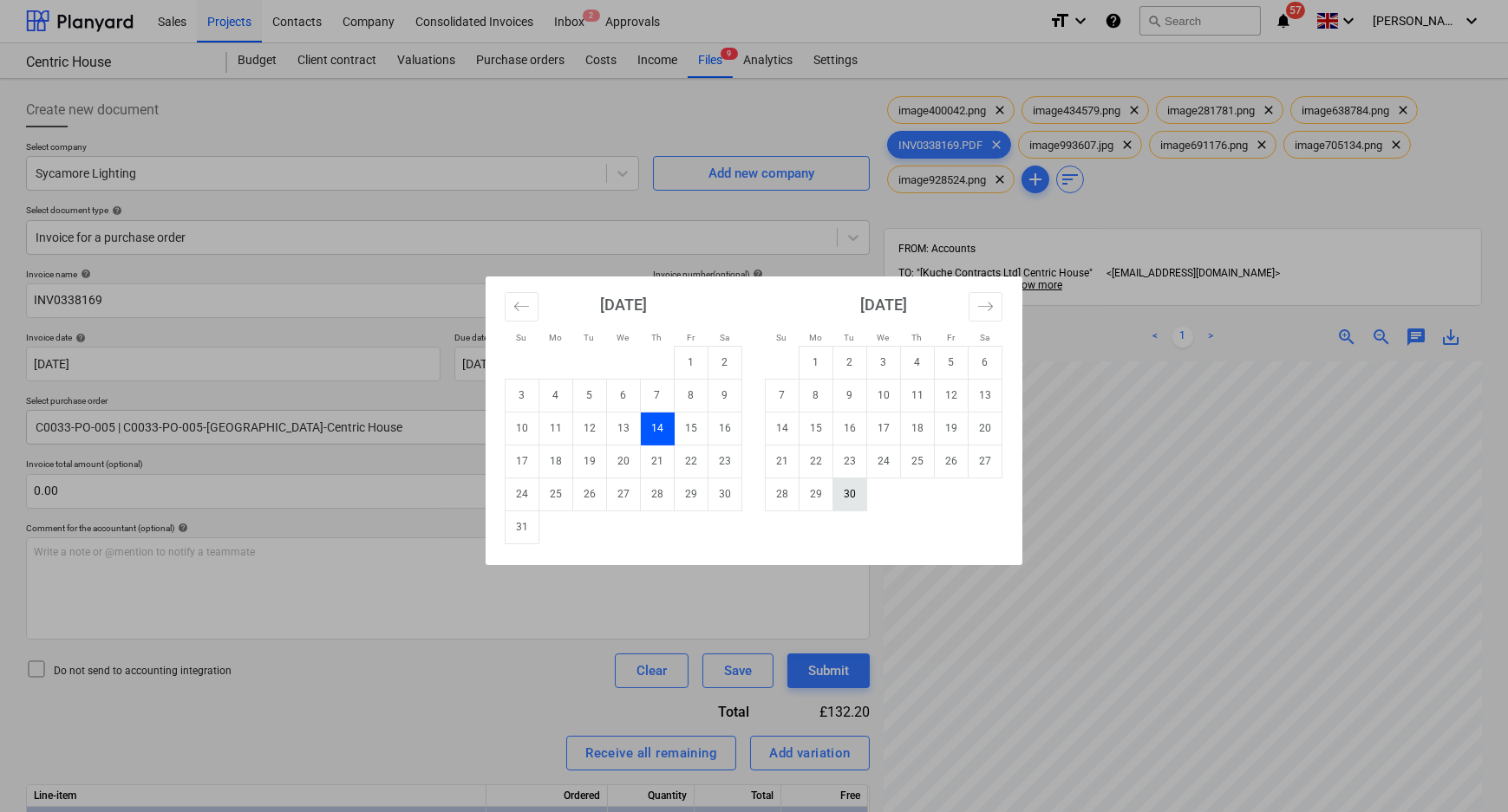
click at [856, 493] on td "30" at bounding box center [850, 494] width 34 height 33
type input "[DATE]"
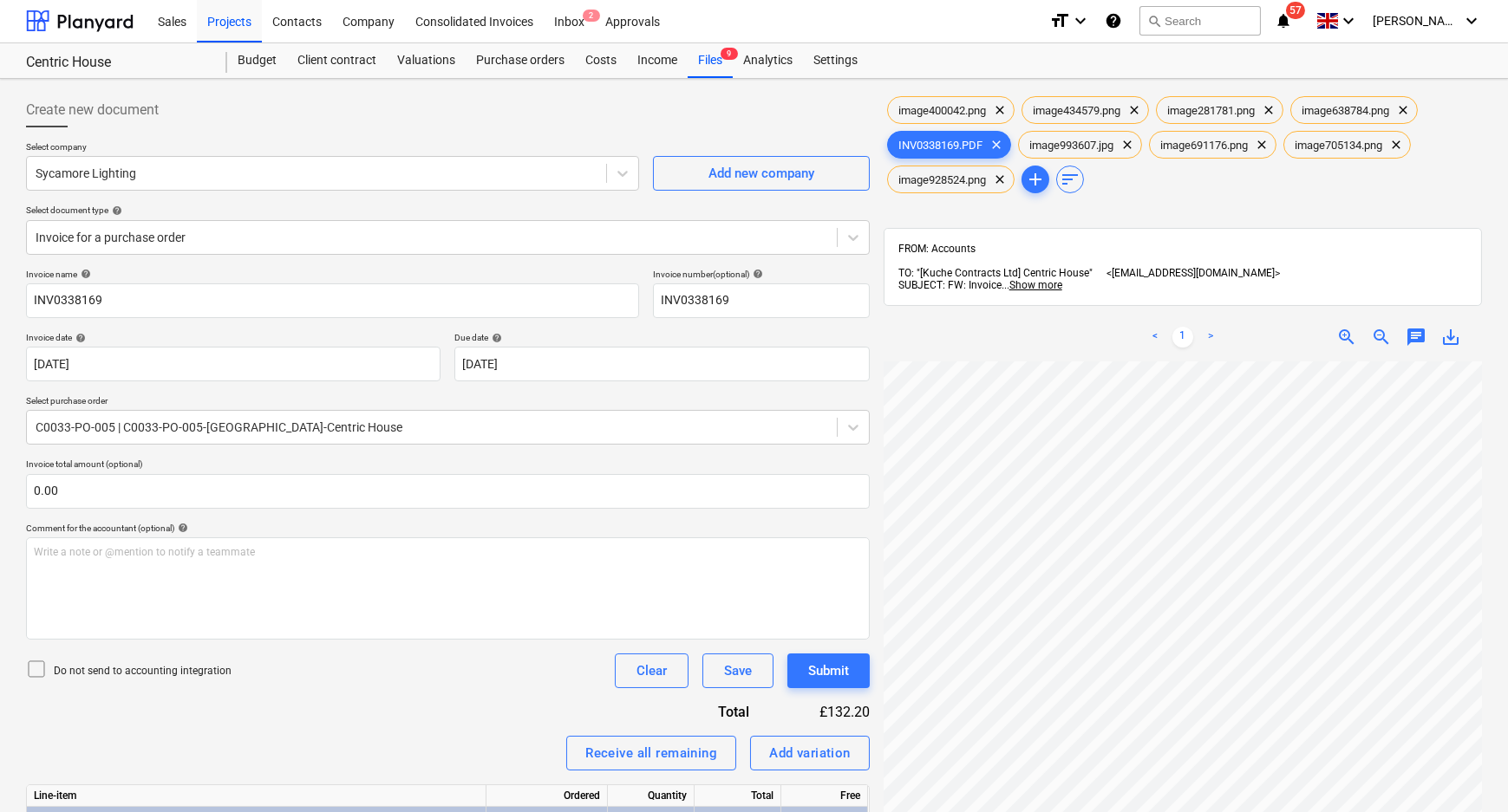
click at [488, 683] on div "Do not send to accounting integration Clear Save Submit" at bounding box center [448, 671] width 844 height 35
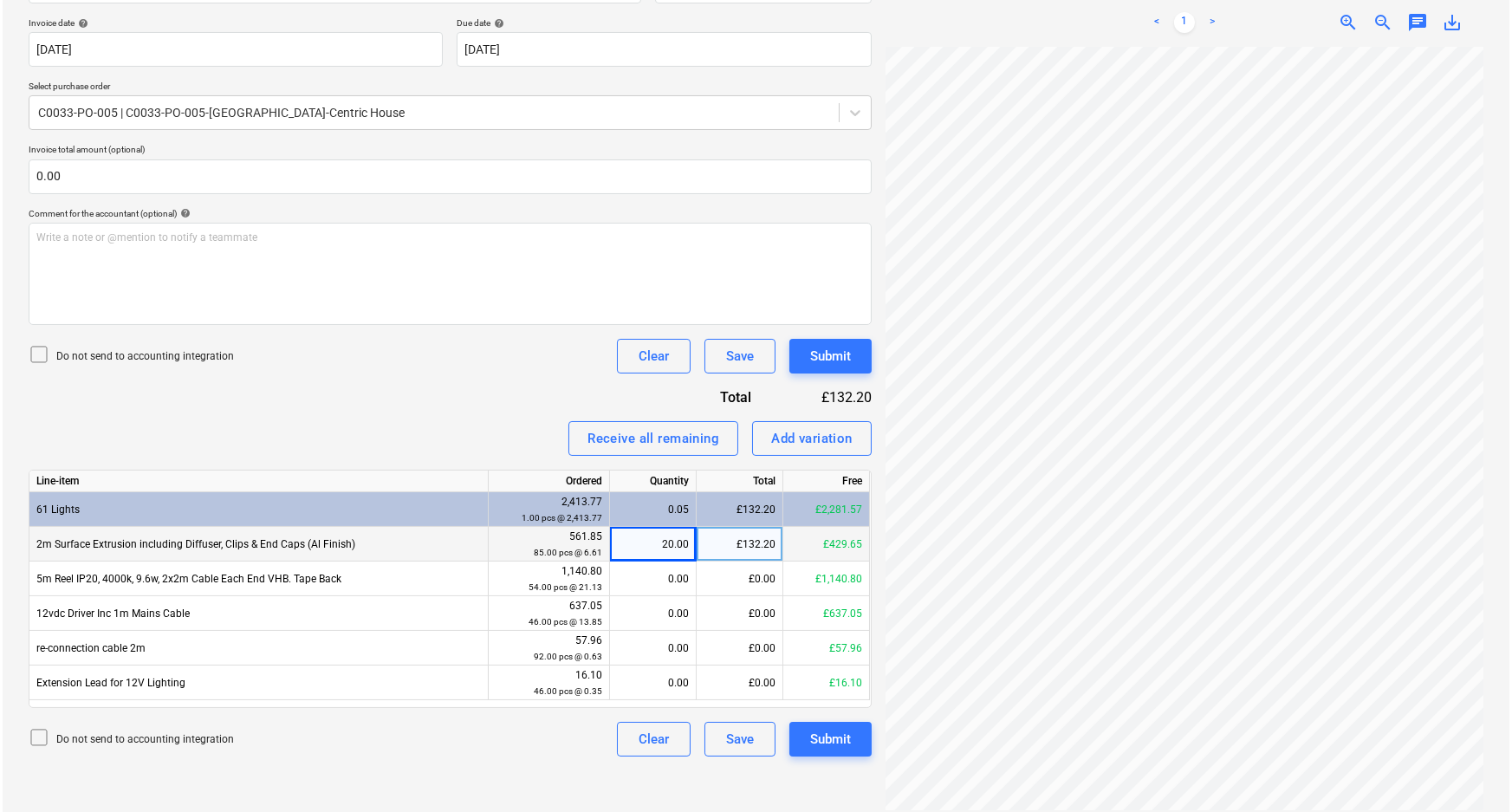
scroll to position [317, 0]
click at [832, 364] on div "Submit" at bounding box center [827, 355] width 41 height 23
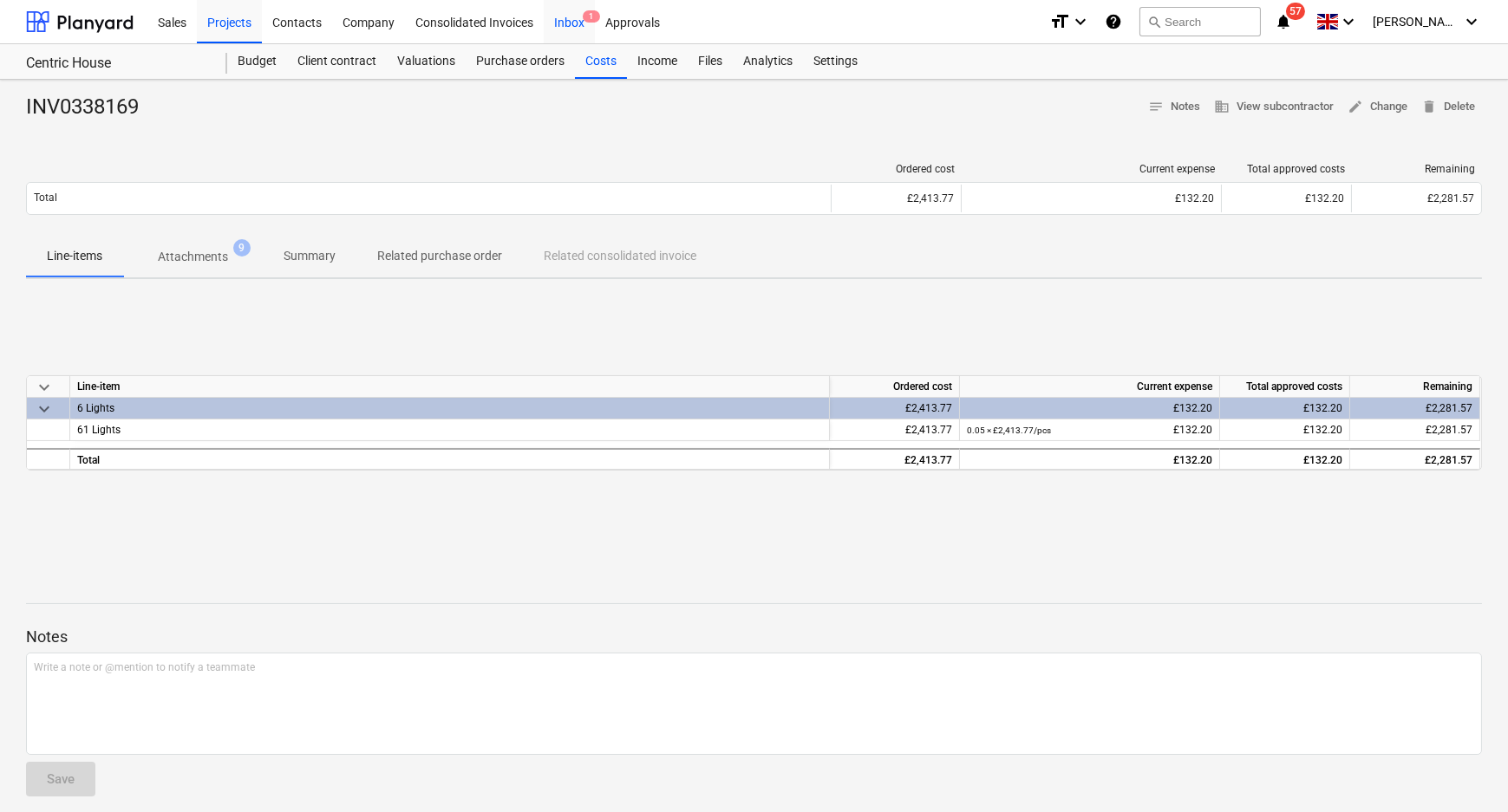
click at [564, 23] on div "Inbox 1" at bounding box center [569, 21] width 51 height 44
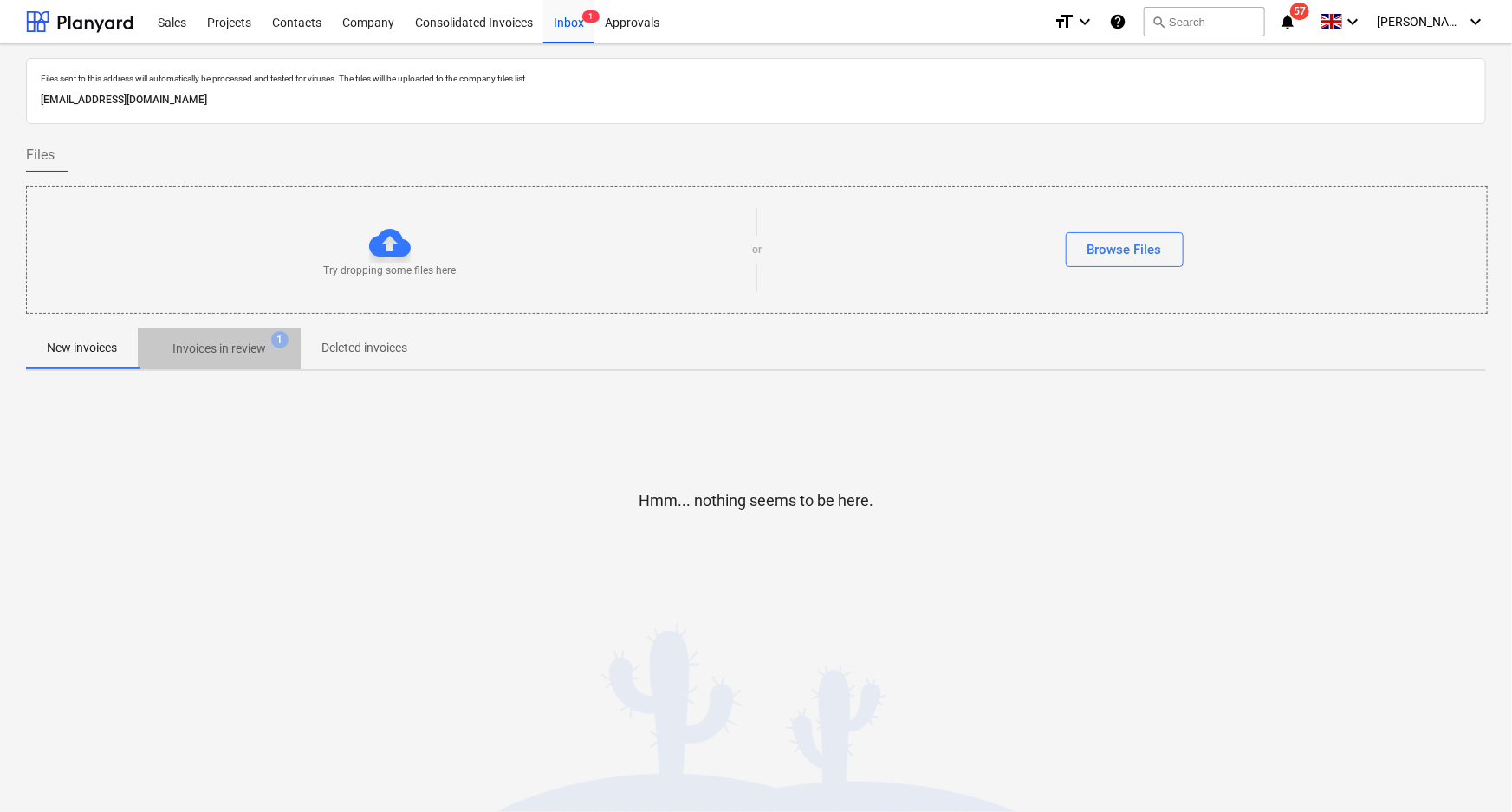
click at [214, 356] on p "Invoices in review" at bounding box center [219, 348] width 94 height 18
